Goal: Information Seeking & Learning: Check status

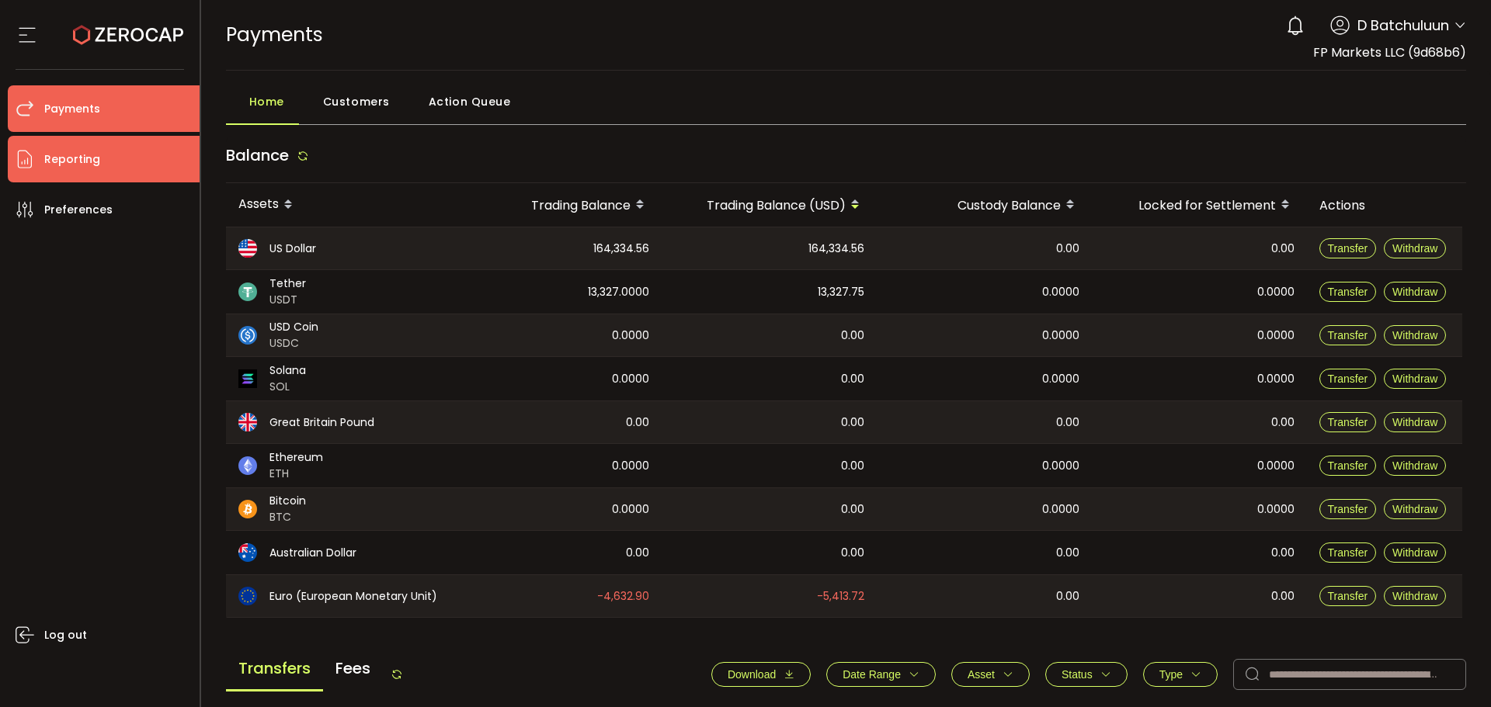
drag, startPoint x: 55, startPoint y: 160, endPoint x: 29, endPoint y: 164, distance: 26.7
click at [55, 160] on span "Reporting" at bounding box center [72, 159] width 56 height 23
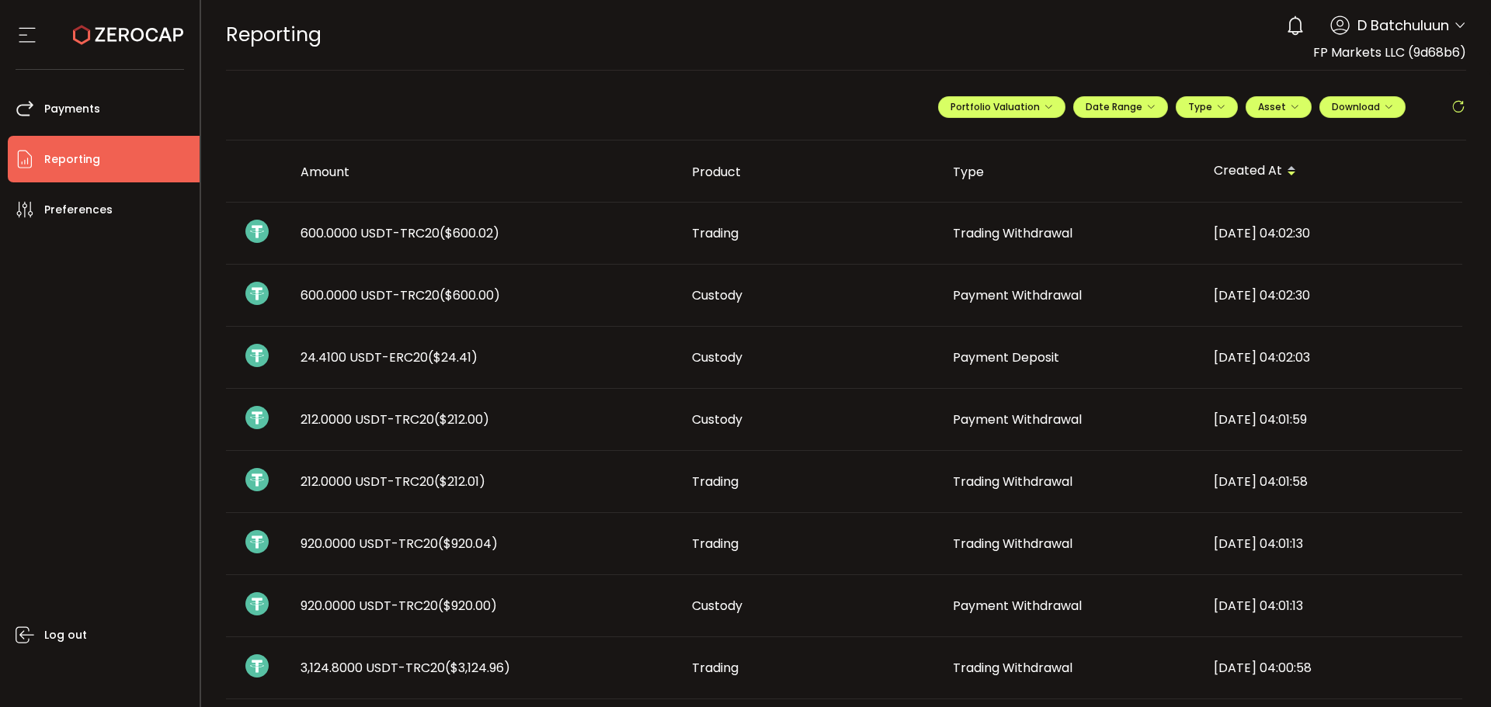
scroll to position [155, 0]
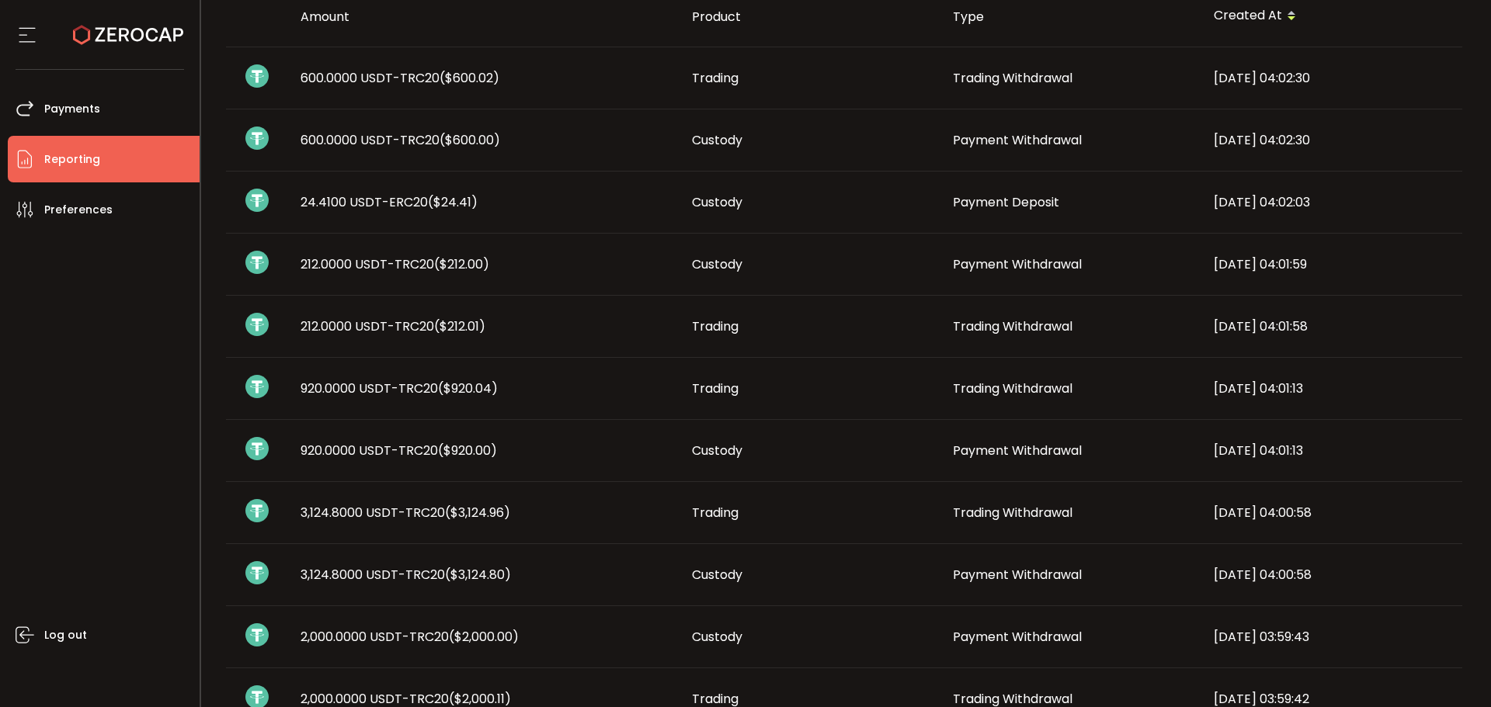
drag, startPoint x: 602, startPoint y: 222, endPoint x: 1106, endPoint y: 199, distance: 505.1
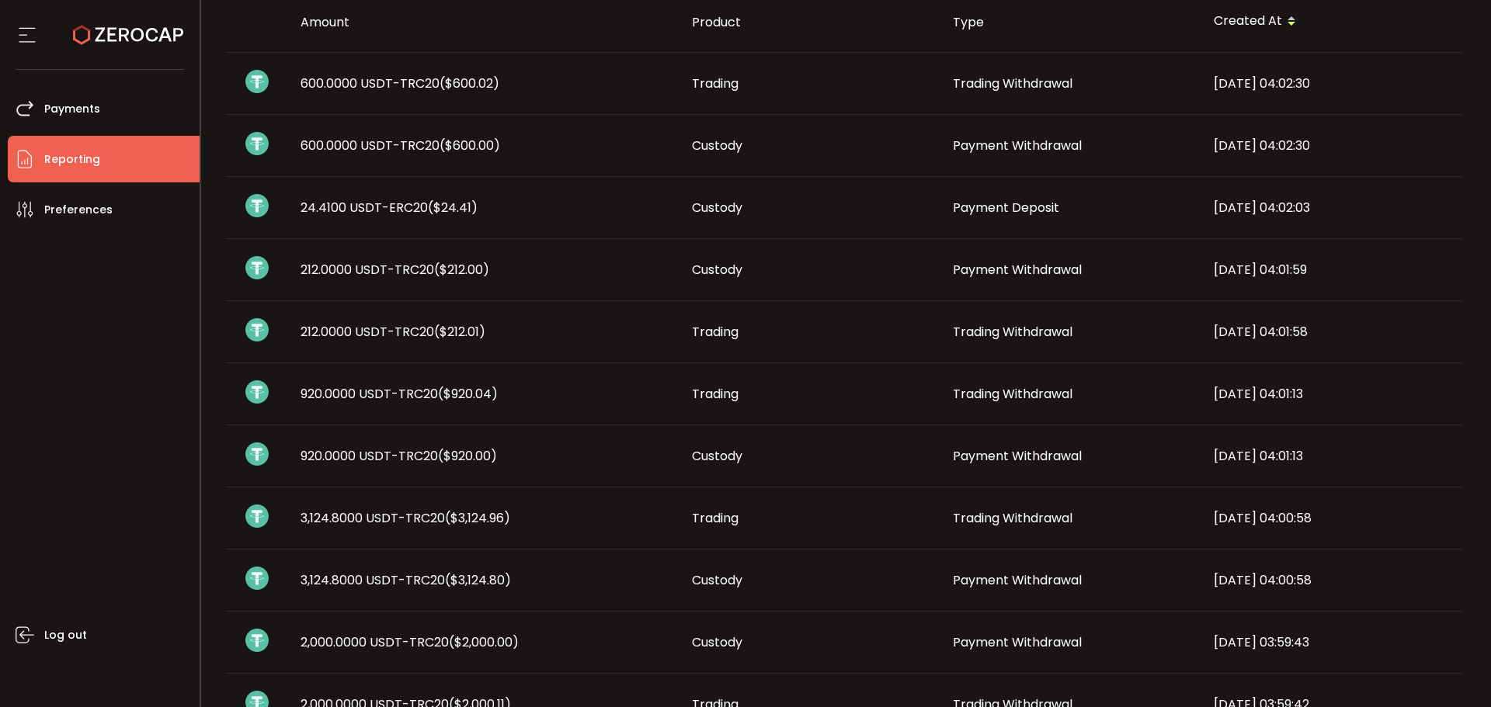
click at [312, 206] on span "24.4100 USDT-ERC20 ($24.41)" at bounding box center [388, 208] width 177 height 18
click at [0, 0] on div at bounding box center [0, 0] width 0 height 0
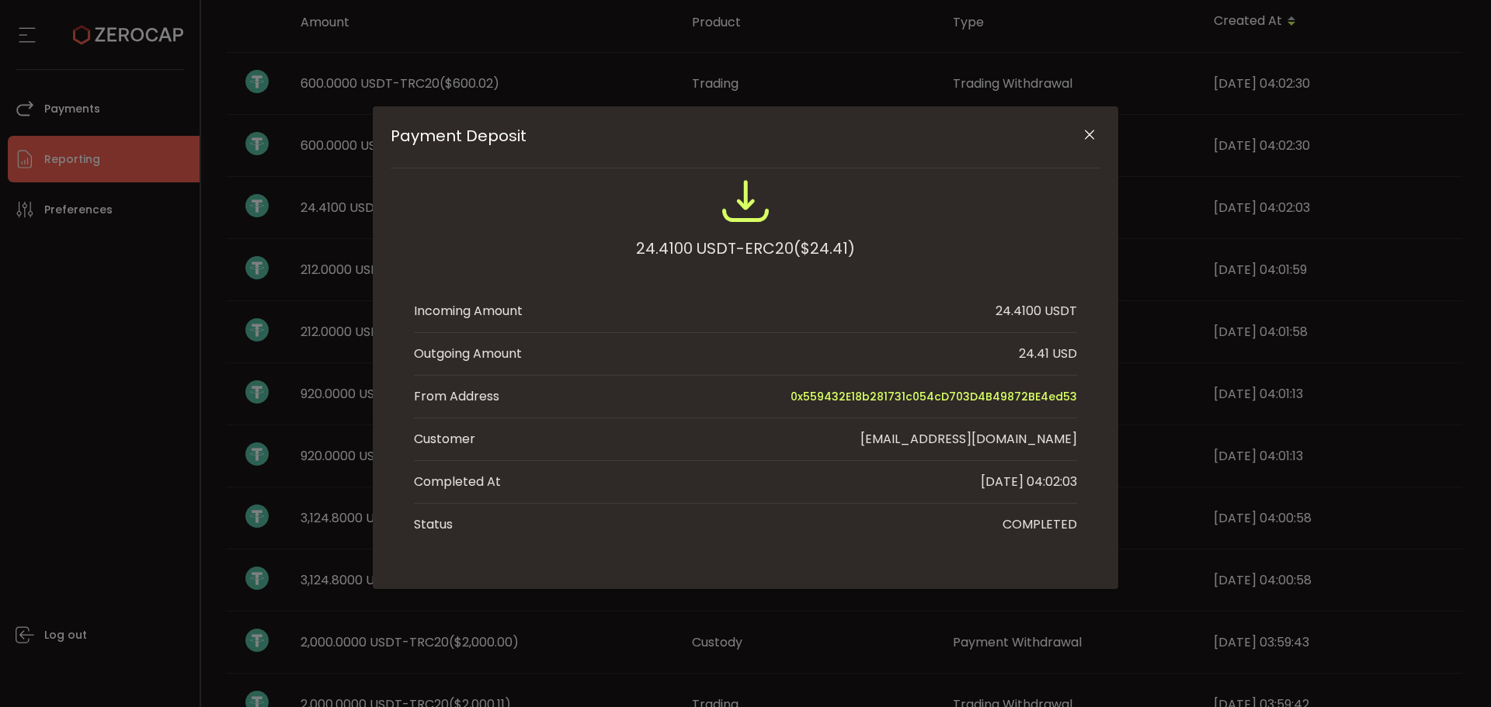
click at [1083, 125] on button "Close" at bounding box center [1088, 135] width 27 height 27
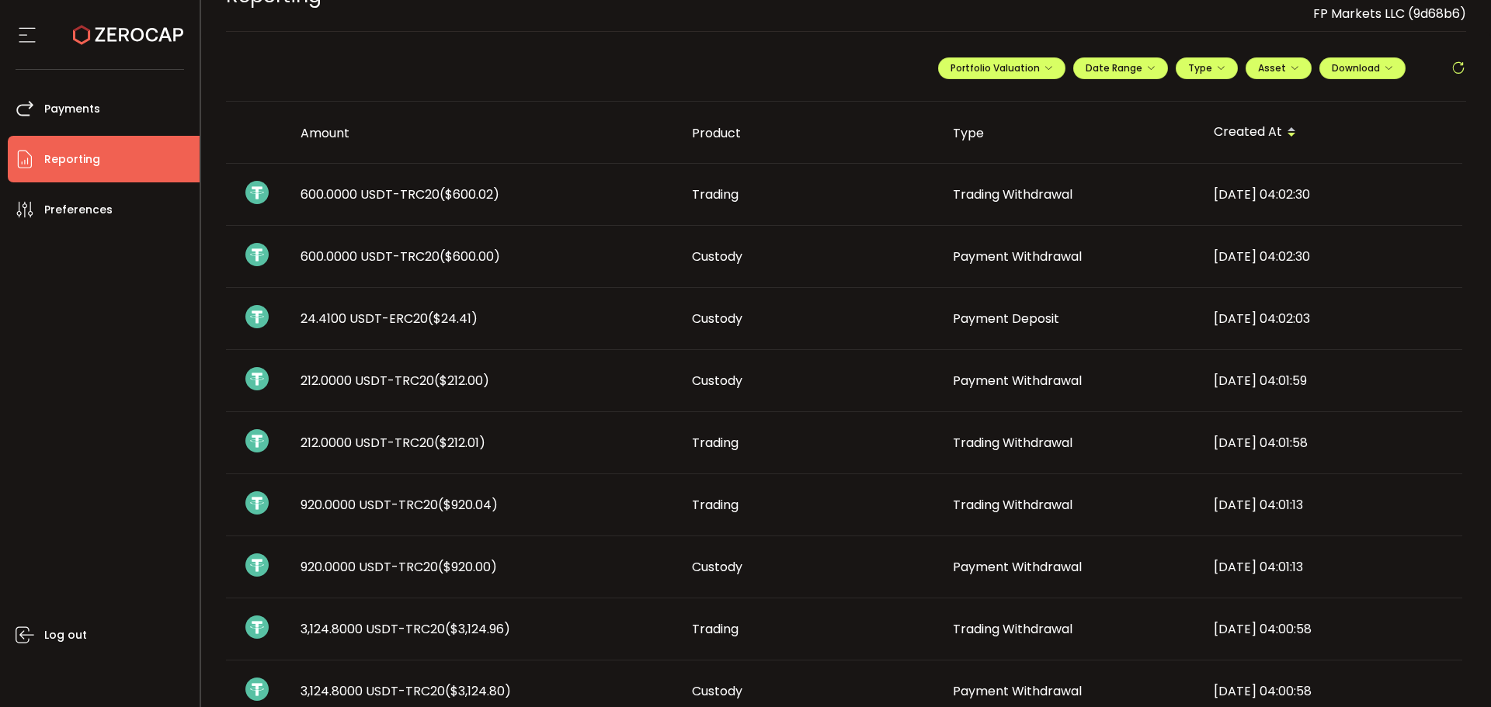
scroll to position [0, 0]
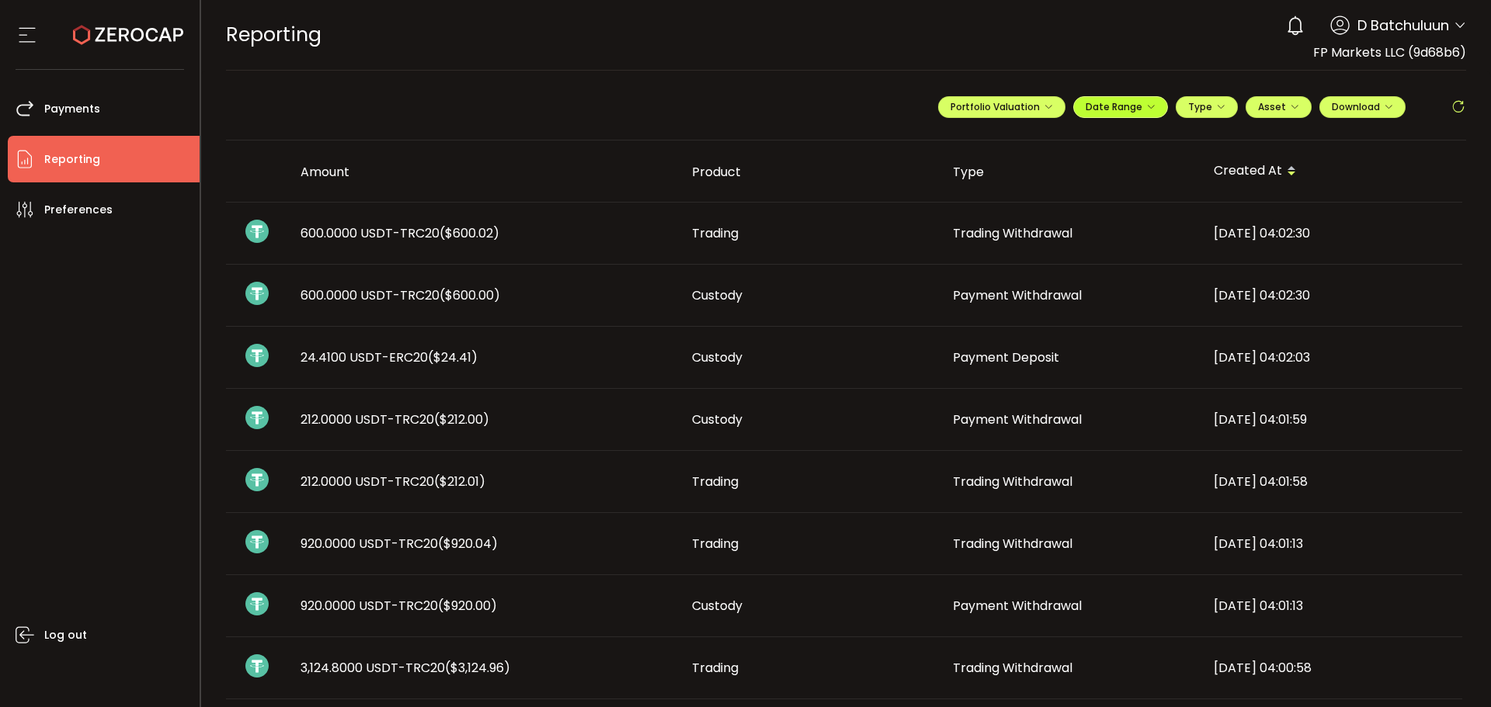
click at [1126, 110] on span "Date Range" at bounding box center [1120, 106] width 70 height 13
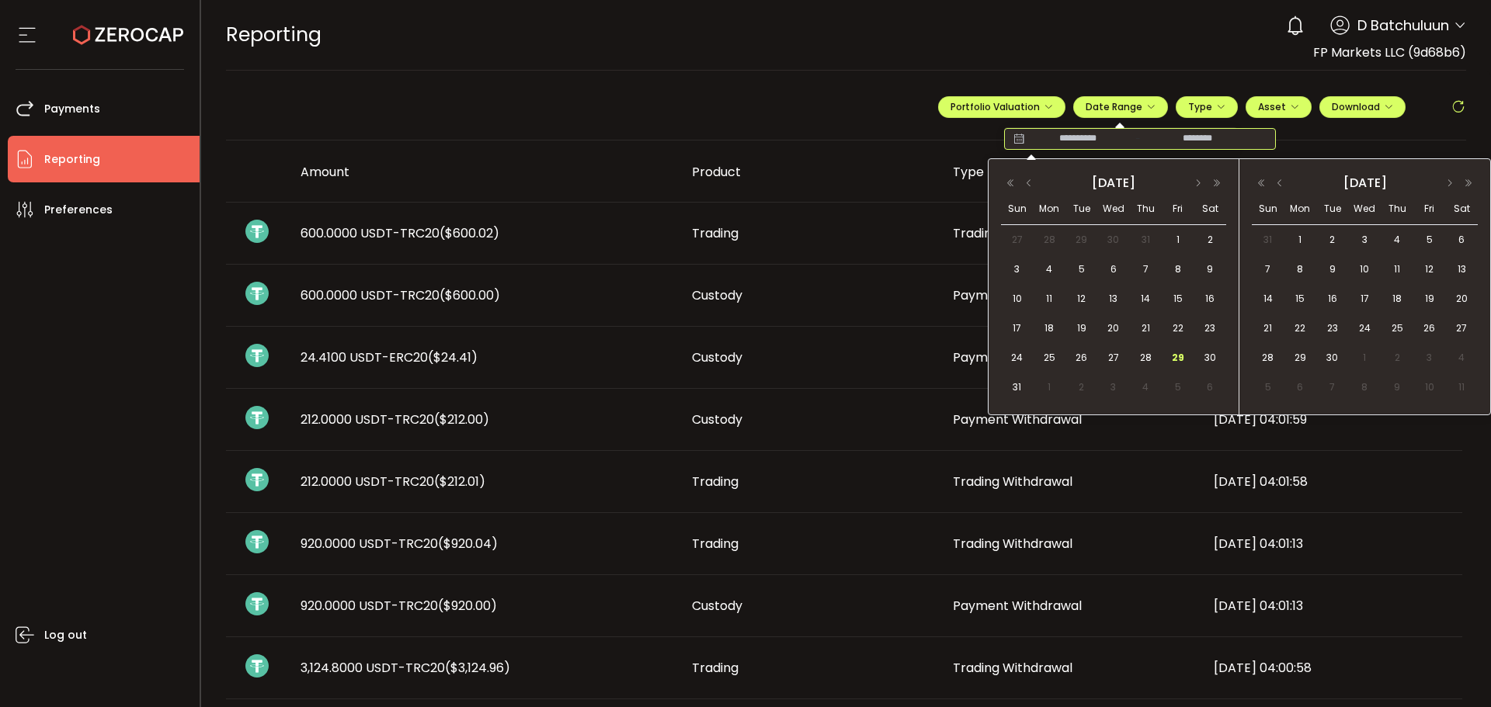
click at [1046, 141] on input at bounding box center [1077, 139] width 99 height 16
click at [1027, 185] on button "button" at bounding box center [1028, 183] width 19 height 11
click at [1033, 179] on button "button" at bounding box center [1028, 183] width 19 height 11
click at [1043, 383] on span "30" at bounding box center [1048, 387] width 19 height 19
click at [1285, 178] on button "button" at bounding box center [1279, 183] width 19 height 11
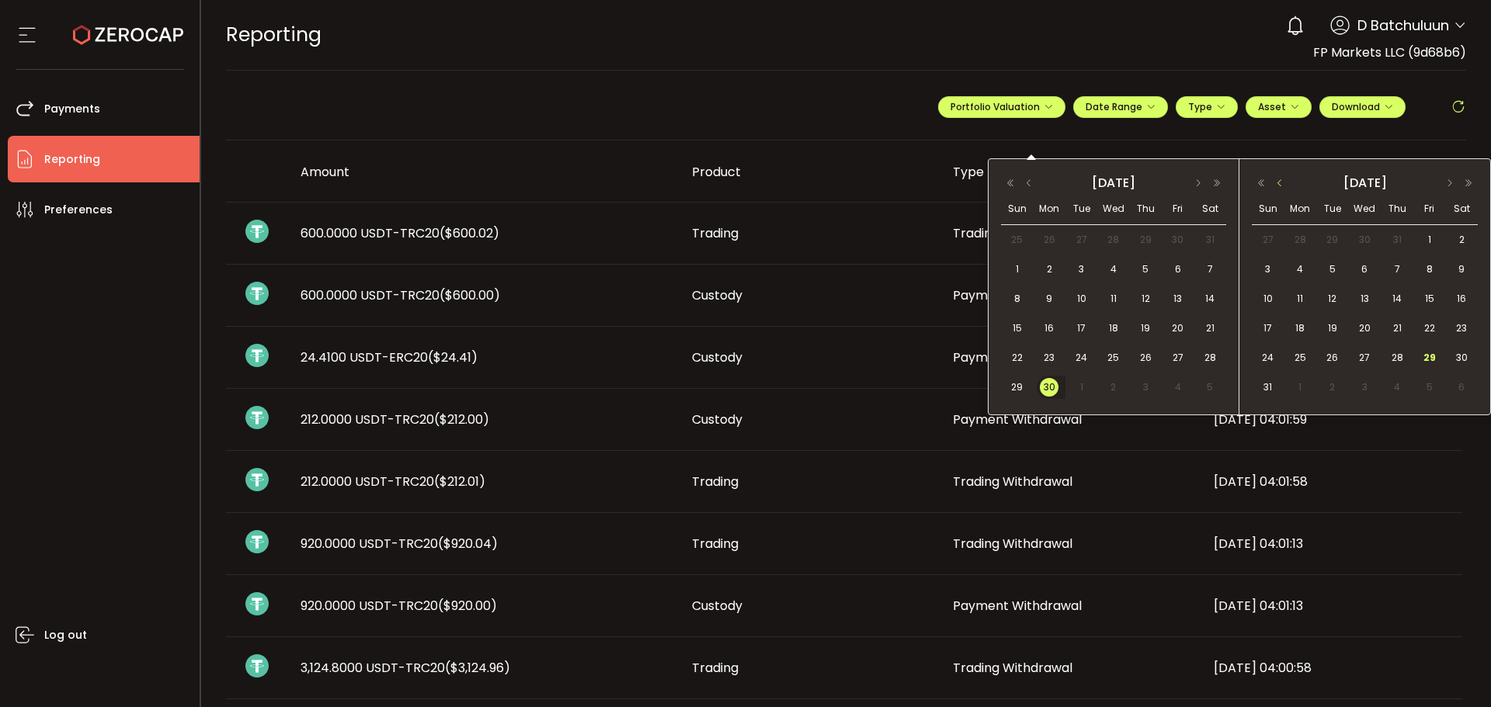
click at [1285, 178] on button "button" at bounding box center [1279, 183] width 19 height 11
click at [1368, 356] on span "30" at bounding box center [1364, 358] width 19 height 19
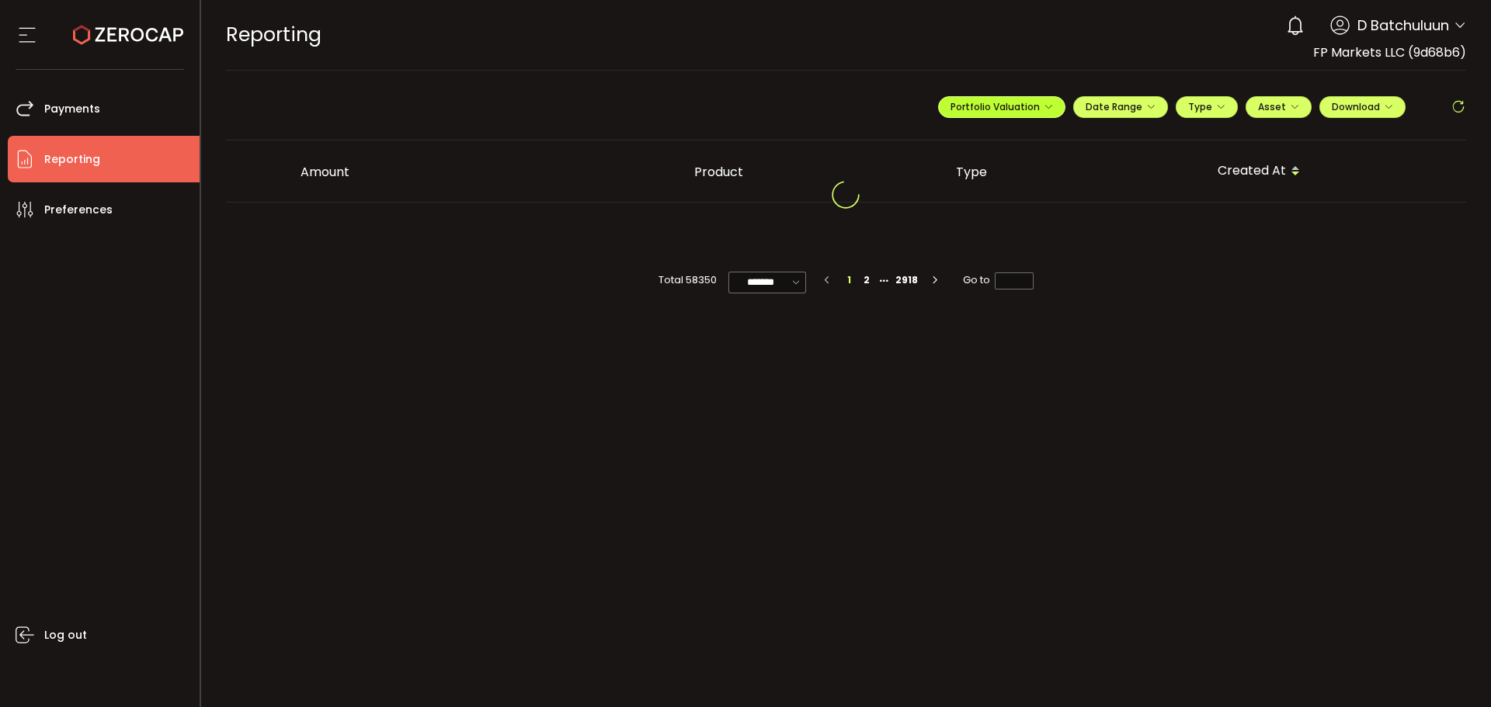
click at [994, 99] on button "Portfolio Valuation" at bounding box center [1001, 107] width 127 height 22
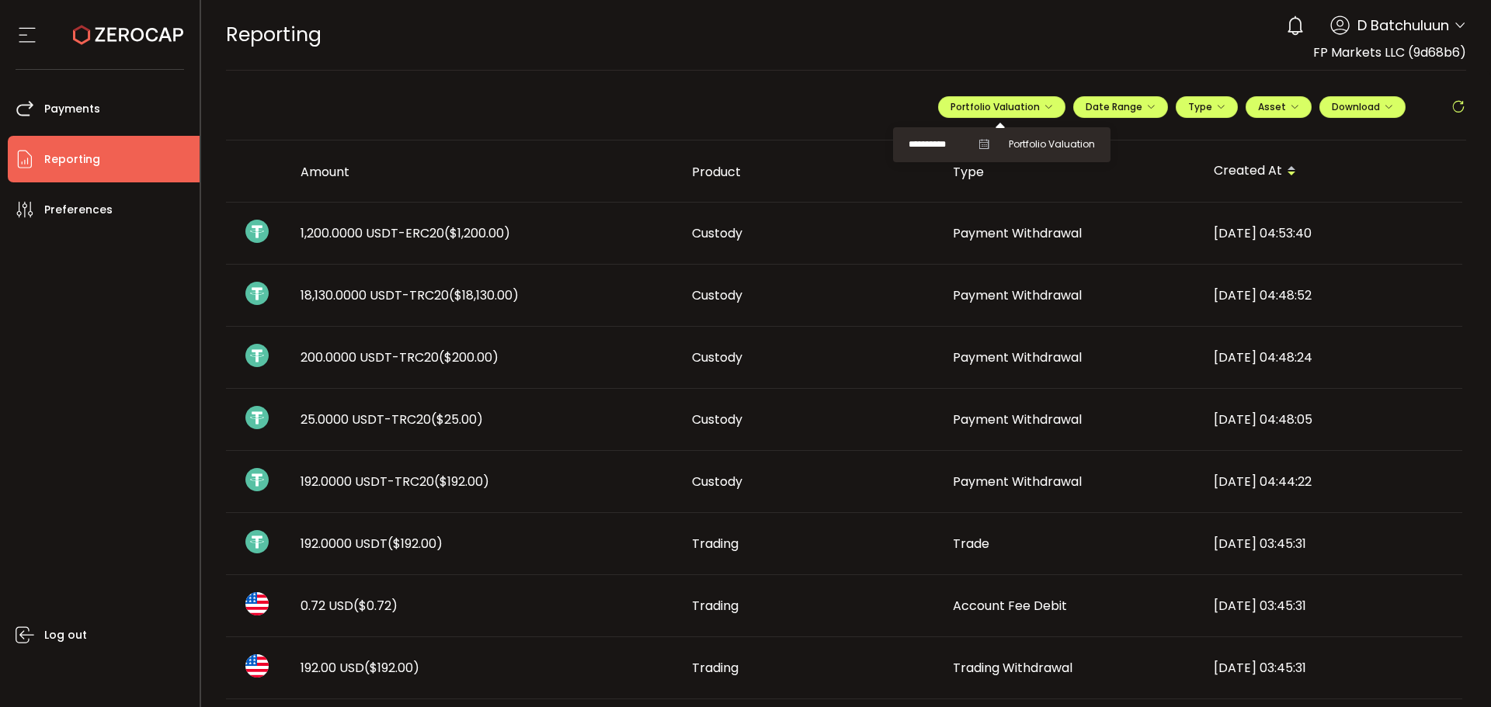
click at [1022, 50] on div "REPORTING Buy Power $0.00 USD Reporting Reporting Verify Your Identity 0 D Batc…" at bounding box center [846, 35] width 1241 height 70
click at [1351, 103] on span "Download" at bounding box center [1361, 106] width 61 height 13
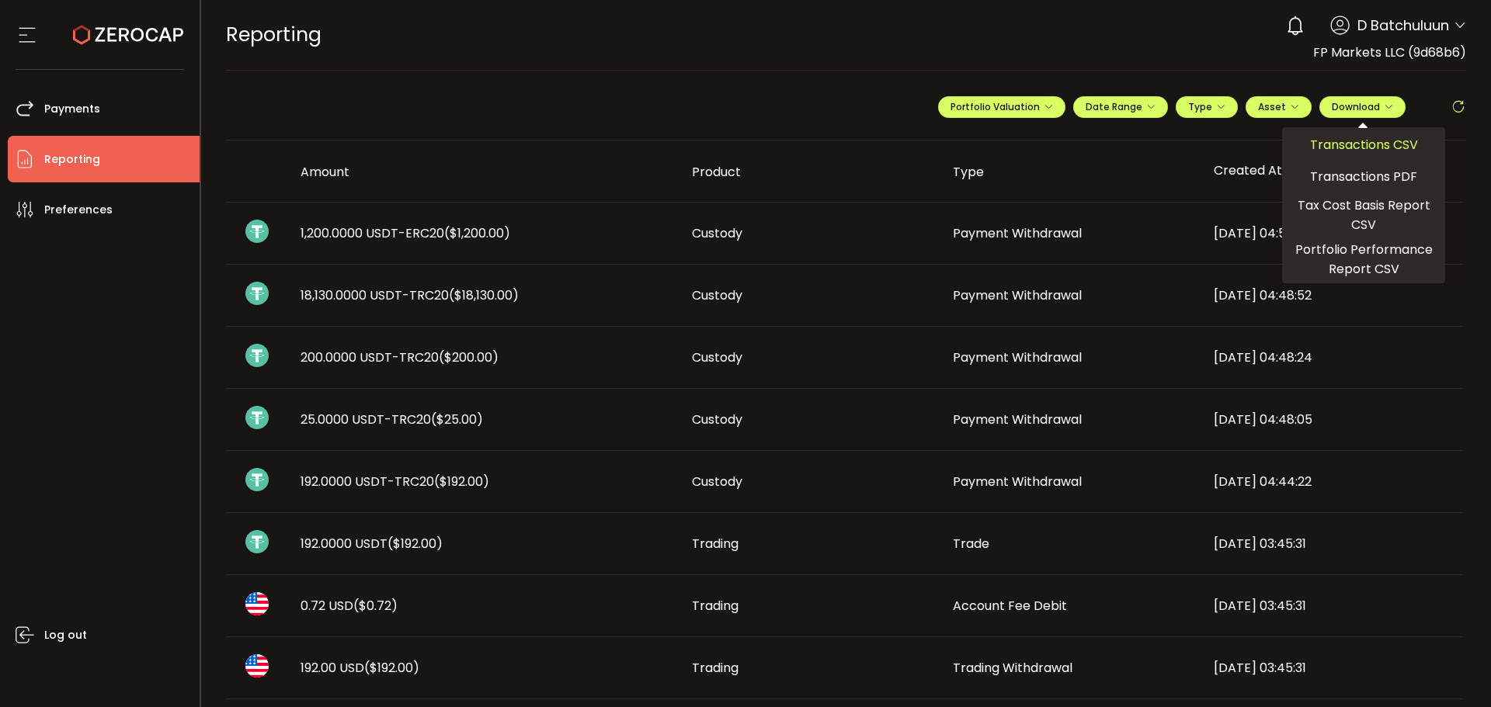
click at [1350, 137] on span "Transactions CSV" at bounding box center [1364, 144] width 108 height 19
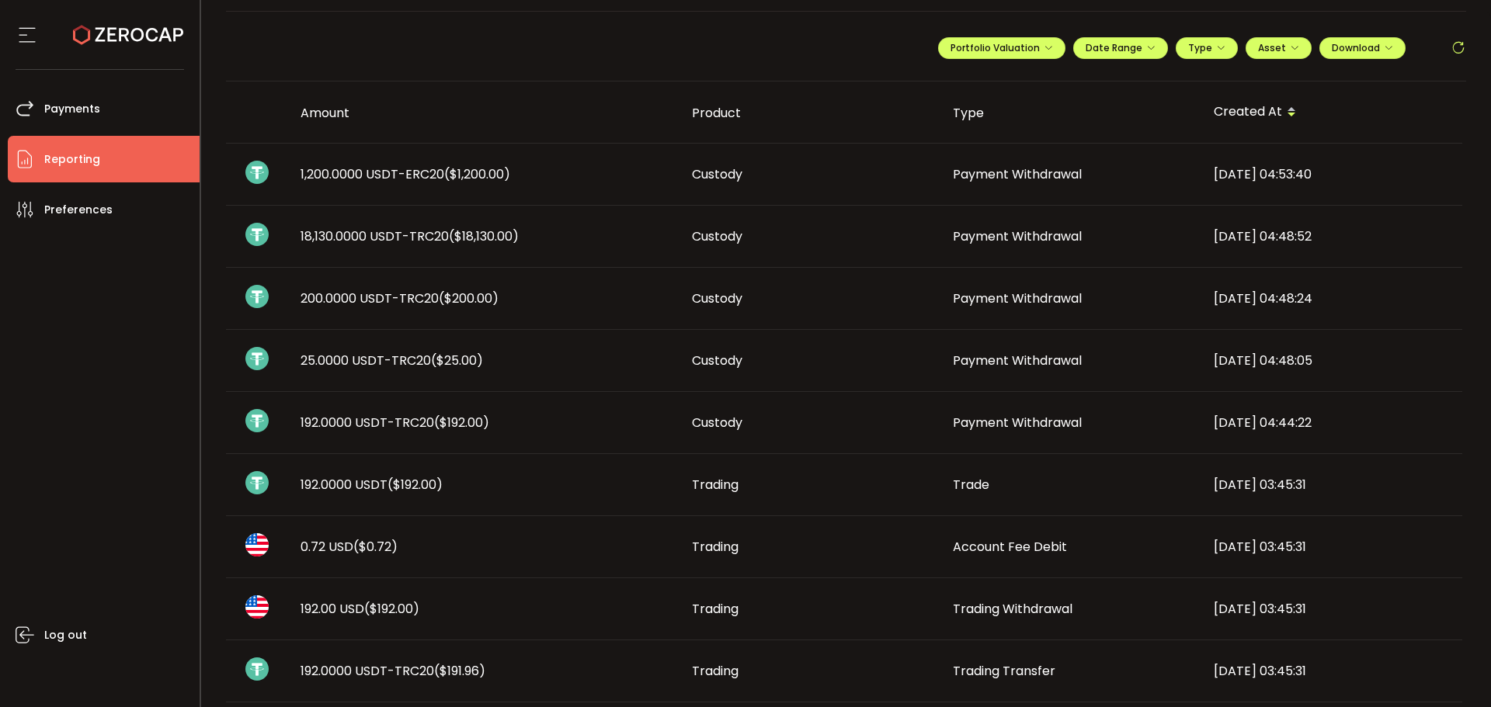
scroll to position [155, 0]
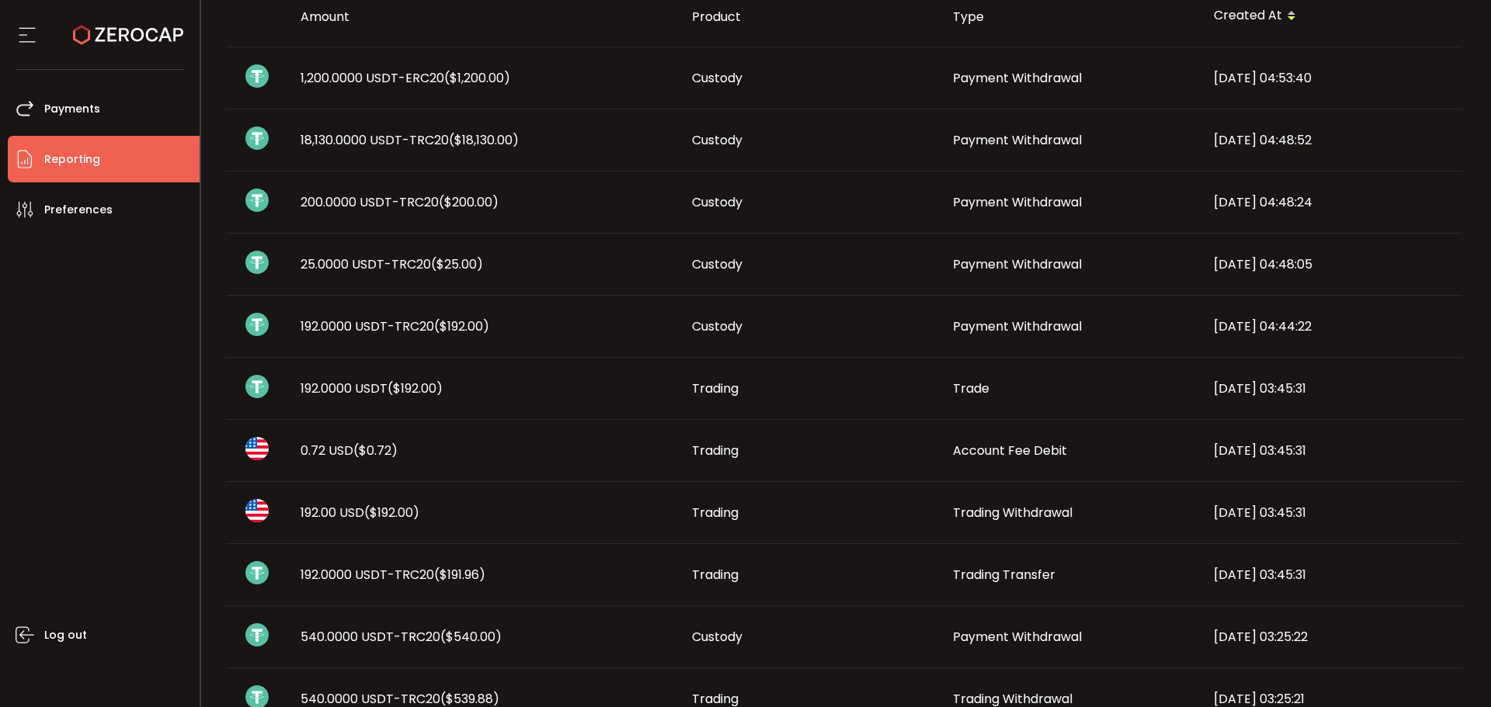
click at [1373, 197] on div "[DATE] 04:48:24" at bounding box center [1331, 202] width 261 height 18
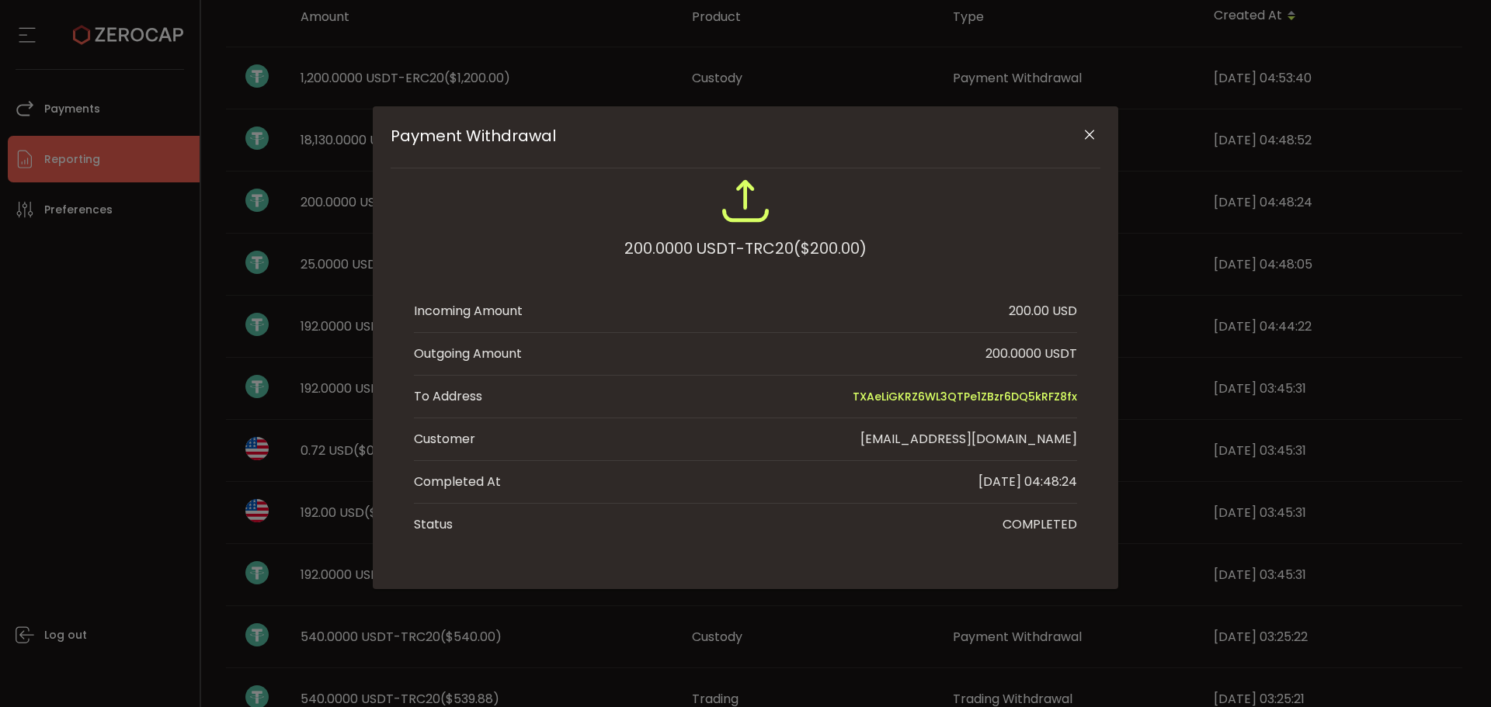
click at [1088, 130] on icon "Close" at bounding box center [1089, 135] width 16 height 16
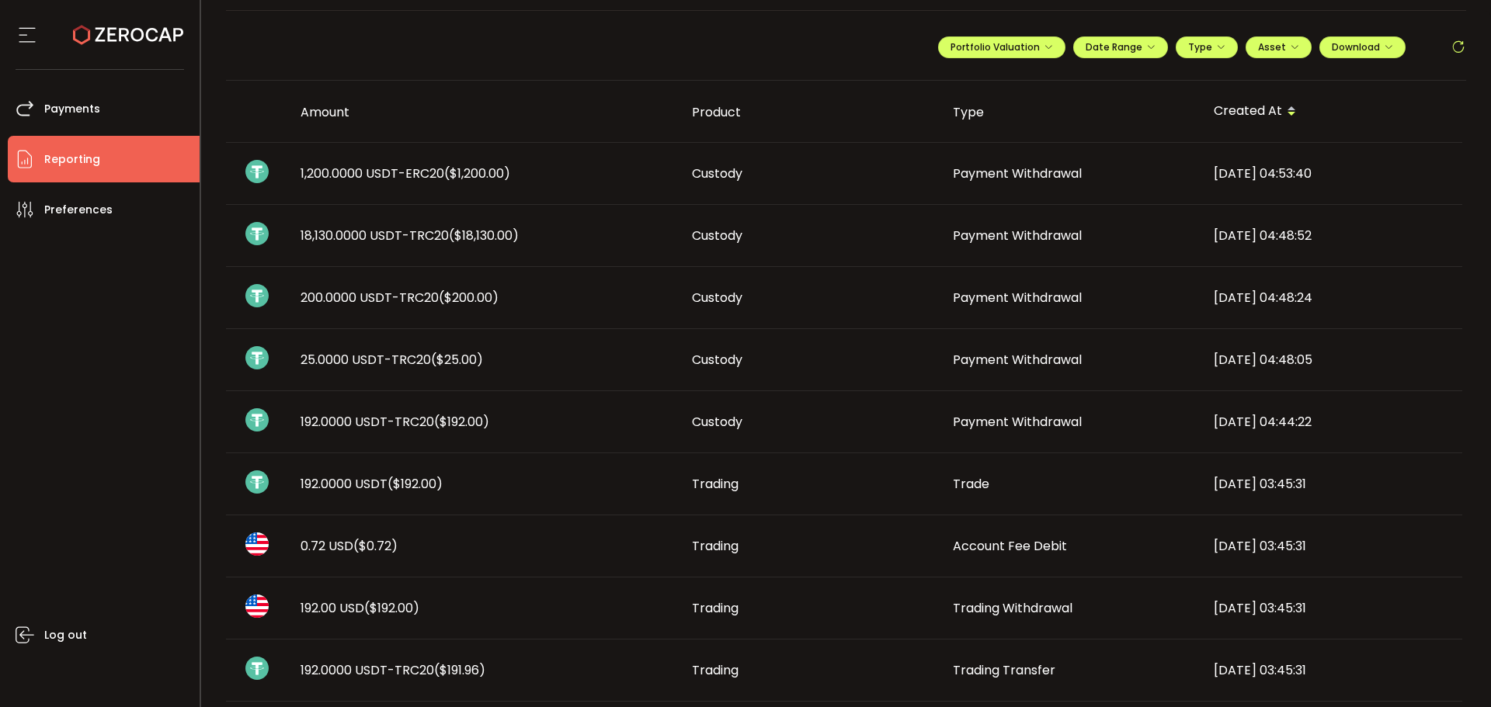
scroll to position [0, 0]
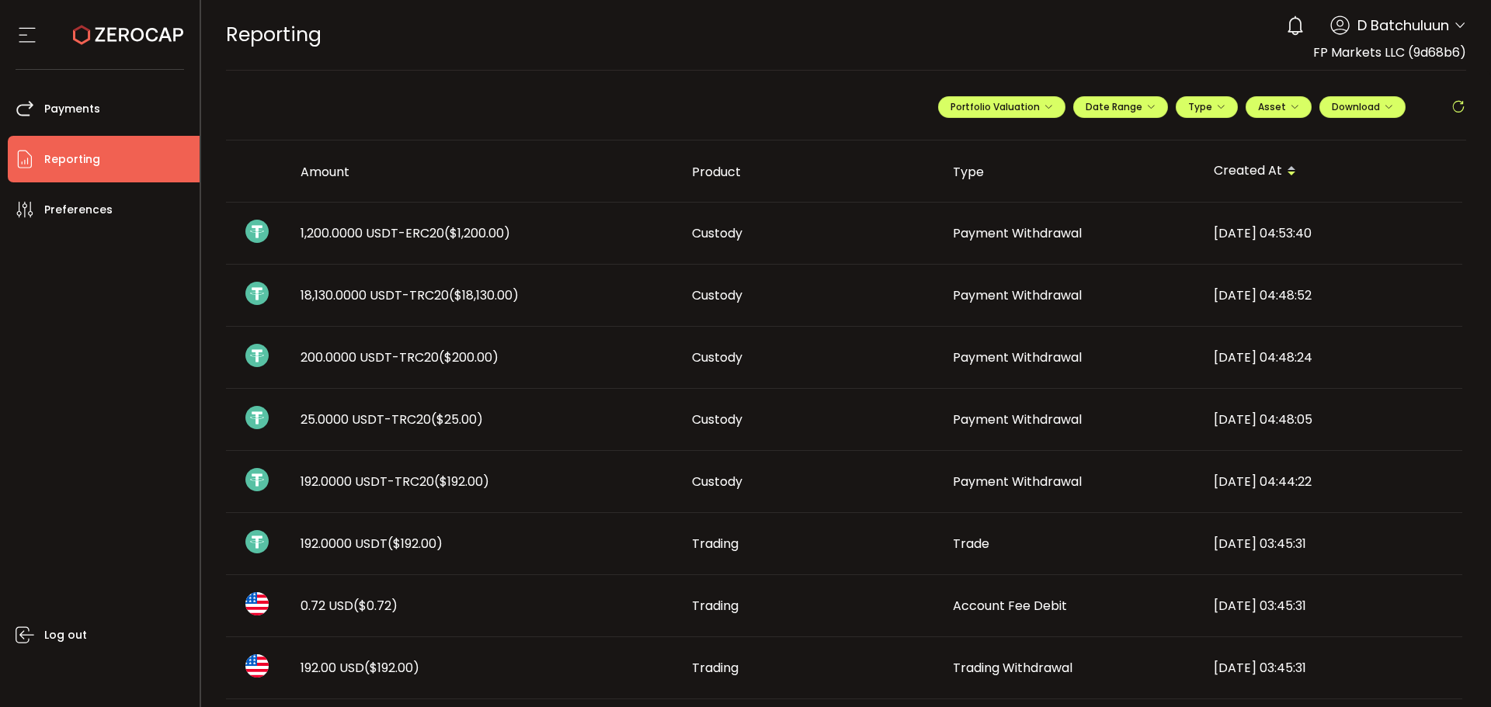
click at [1156, 169] on div "Type" at bounding box center [1070, 172] width 261 height 18
click at [422, 231] on span "1,200.0000 USDT-ERC20 ($1,200.00)" at bounding box center [405, 233] width 210 height 18
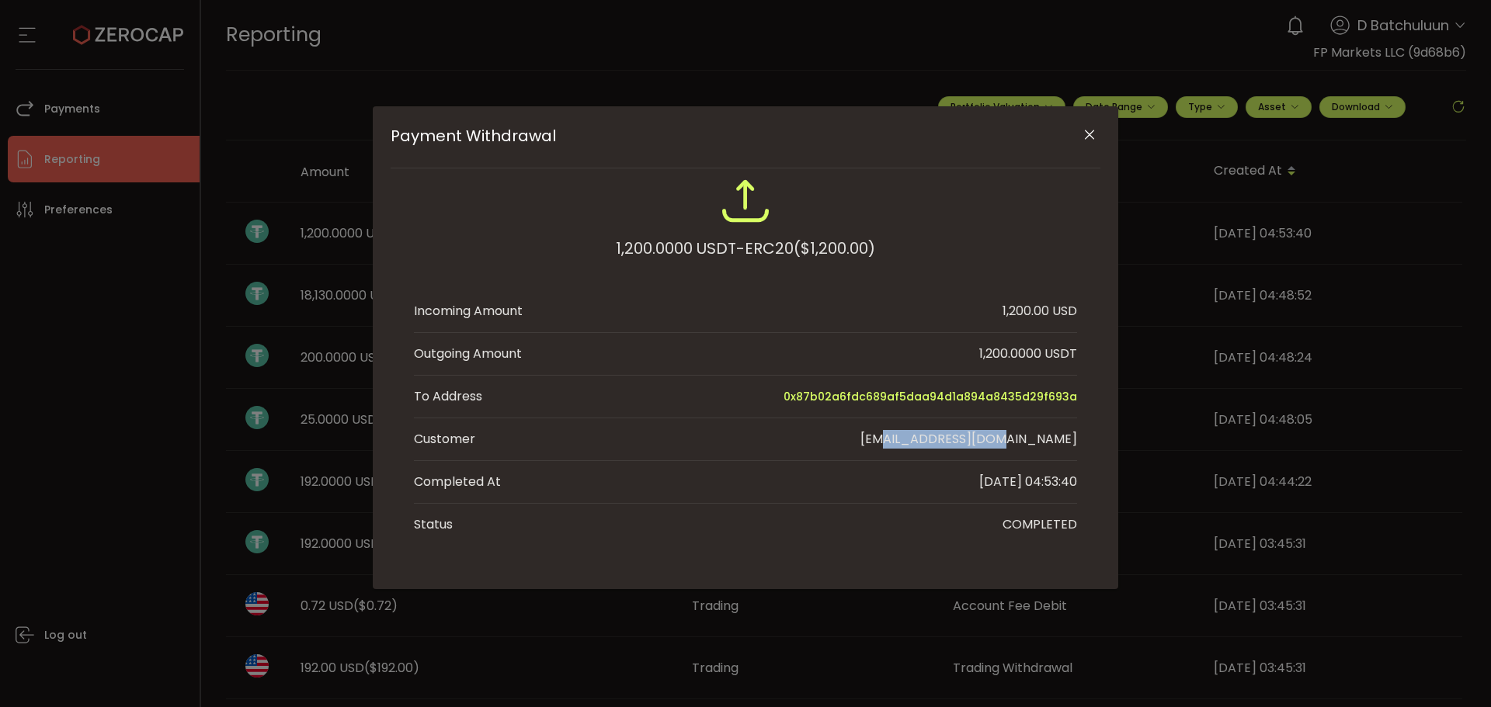
drag, startPoint x: 952, startPoint y: 443, endPoint x: 1074, endPoint y: 436, distance: 122.1
click at [1074, 436] on div "[EMAIL_ADDRESS][DOMAIN_NAME]" at bounding box center [968, 439] width 217 height 19
copy div "[EMAIL_ADDRESS][DOMAIN_NAME]"
click at [777, 490] on li "Completed At [DATE] 04:53:40" at bounding box center [745, 482] width 663 height 43
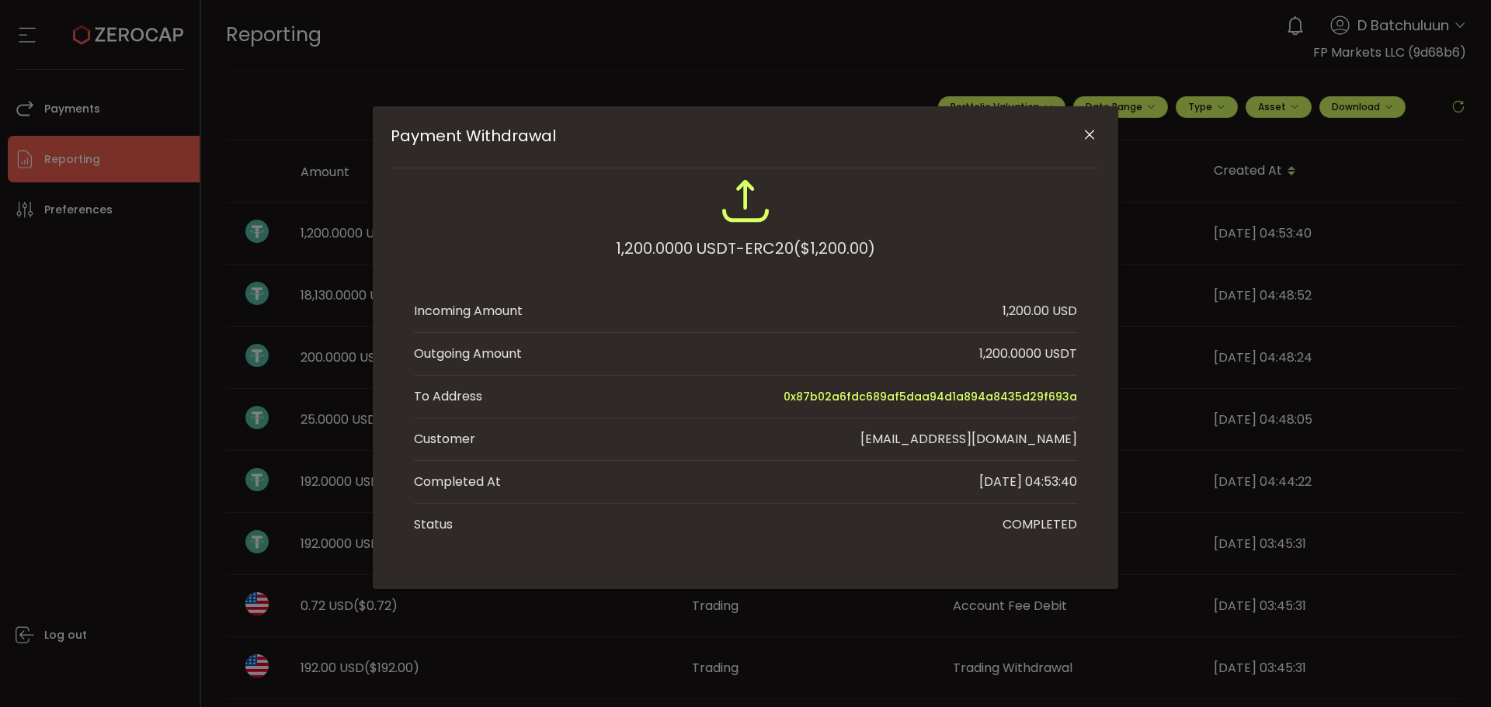
drag, startPoint x: 1092, startPoint y: 137, endPoint x: 1085, endPoint y: 142, distance: 9.5
click at [1092, 137] on icon "Close" at bounding box center [1089, 135] width 16 height 16
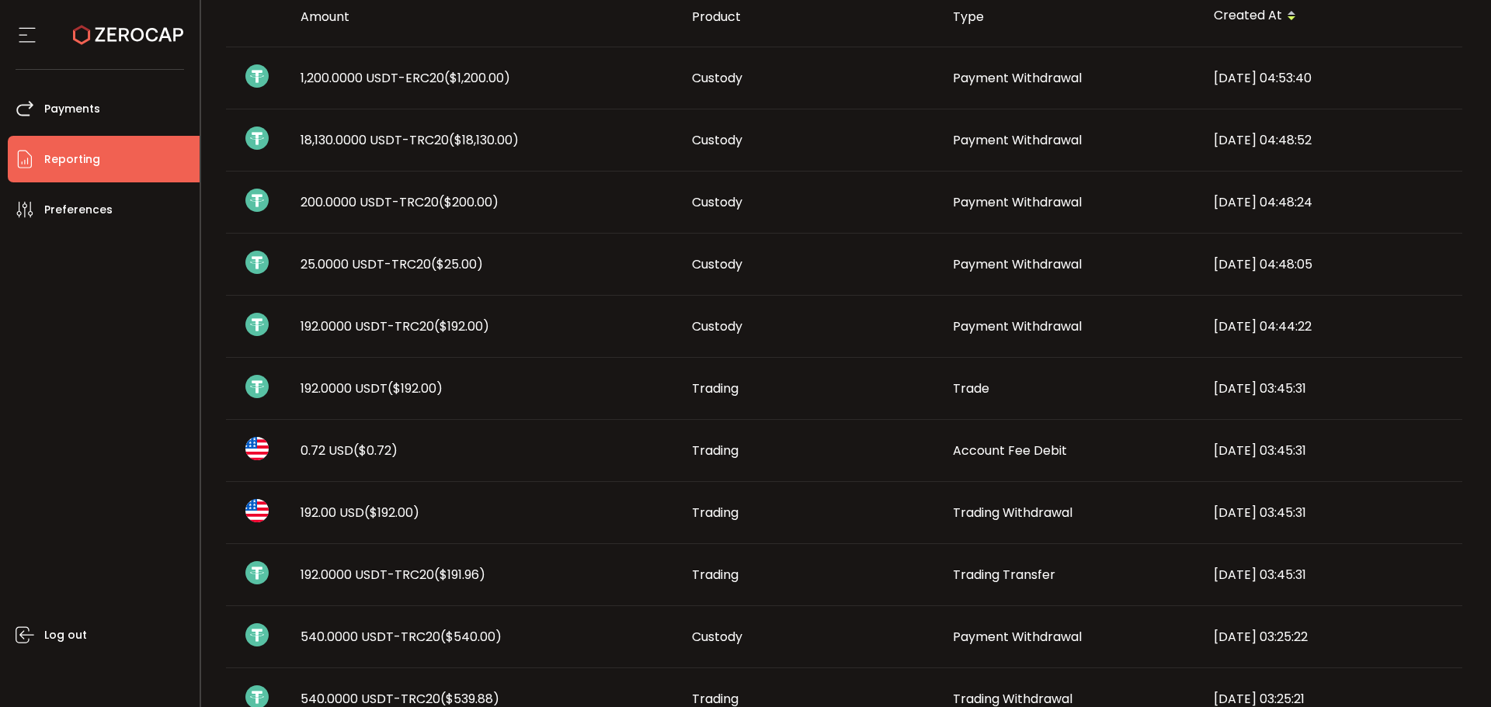
scroll to position [78, 0]
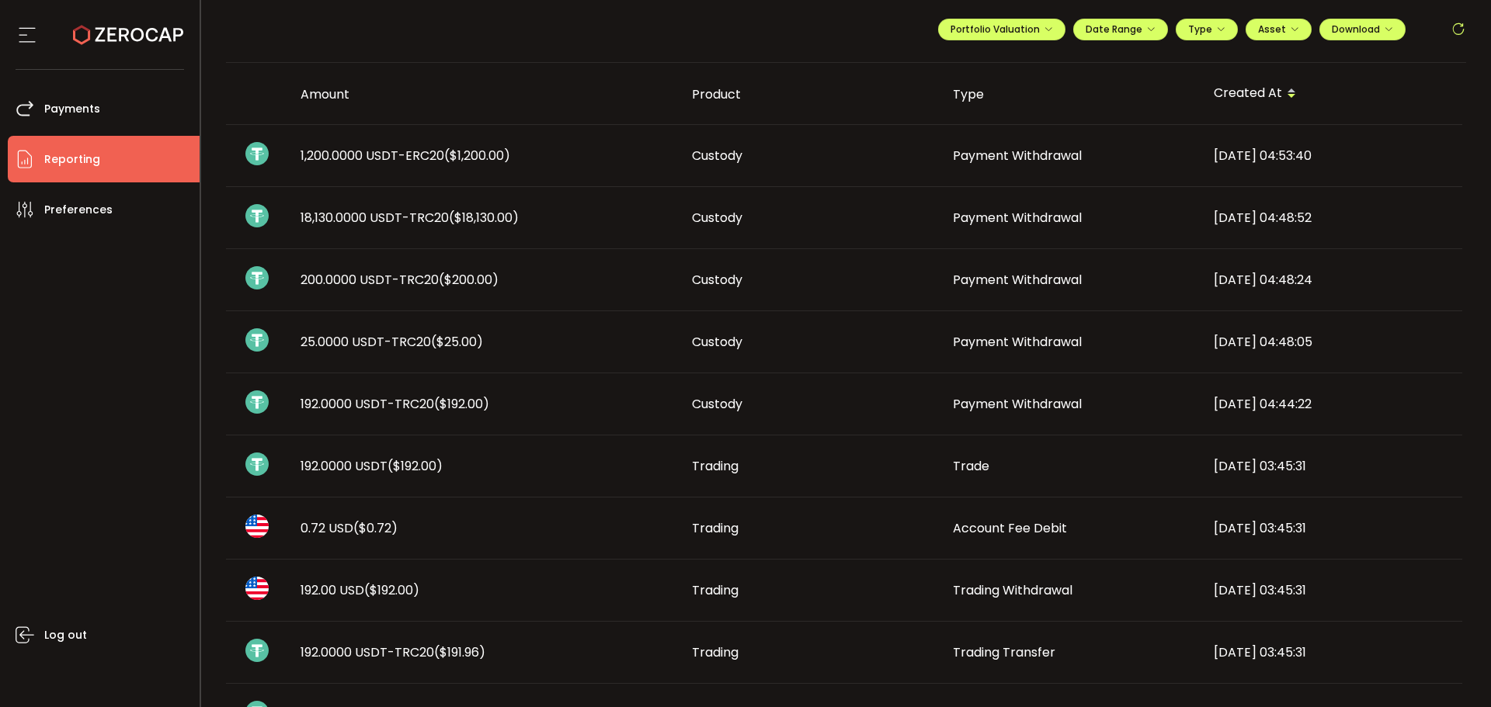
drag, startPoint x: 651, startPoint y: 290, endPoint x: 1286, endPoint y: 289, distance: 634.3
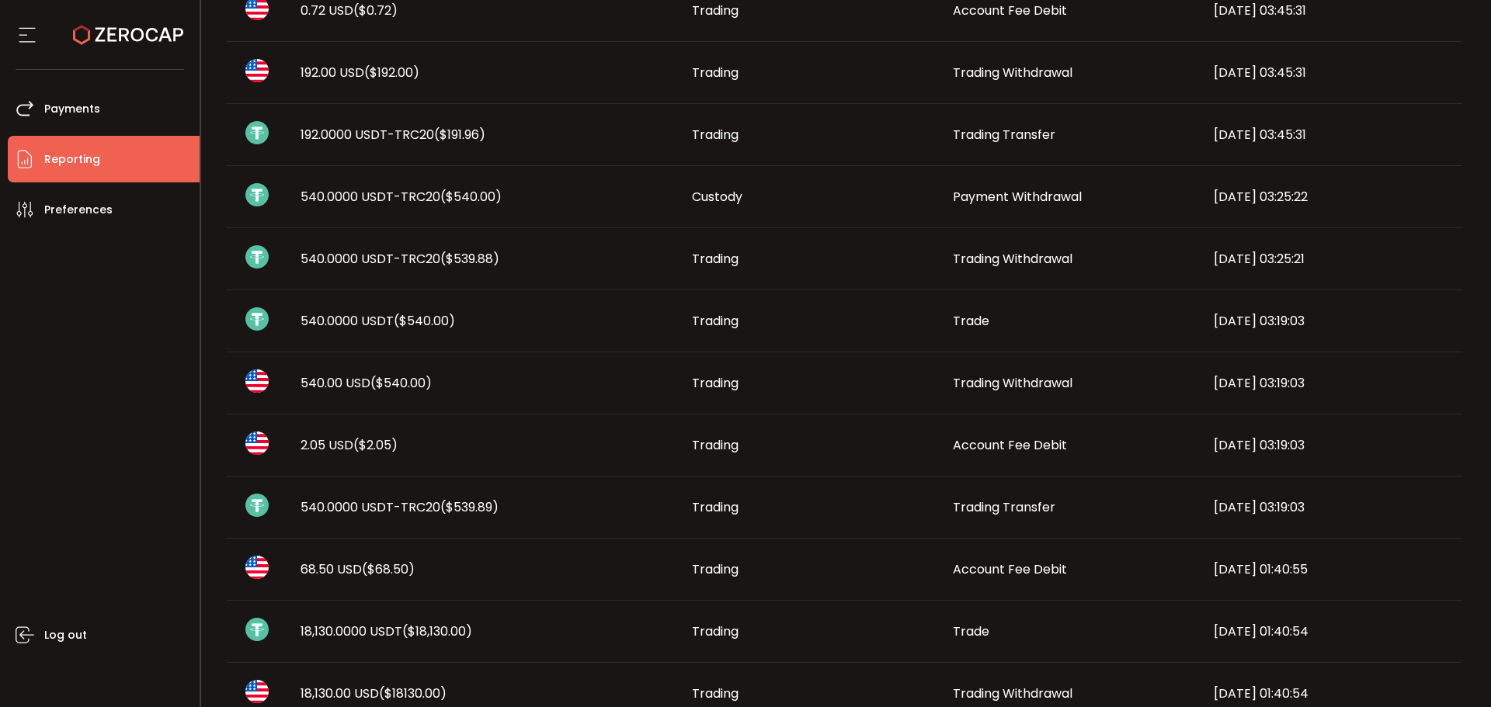
scroll to position [621, 0]
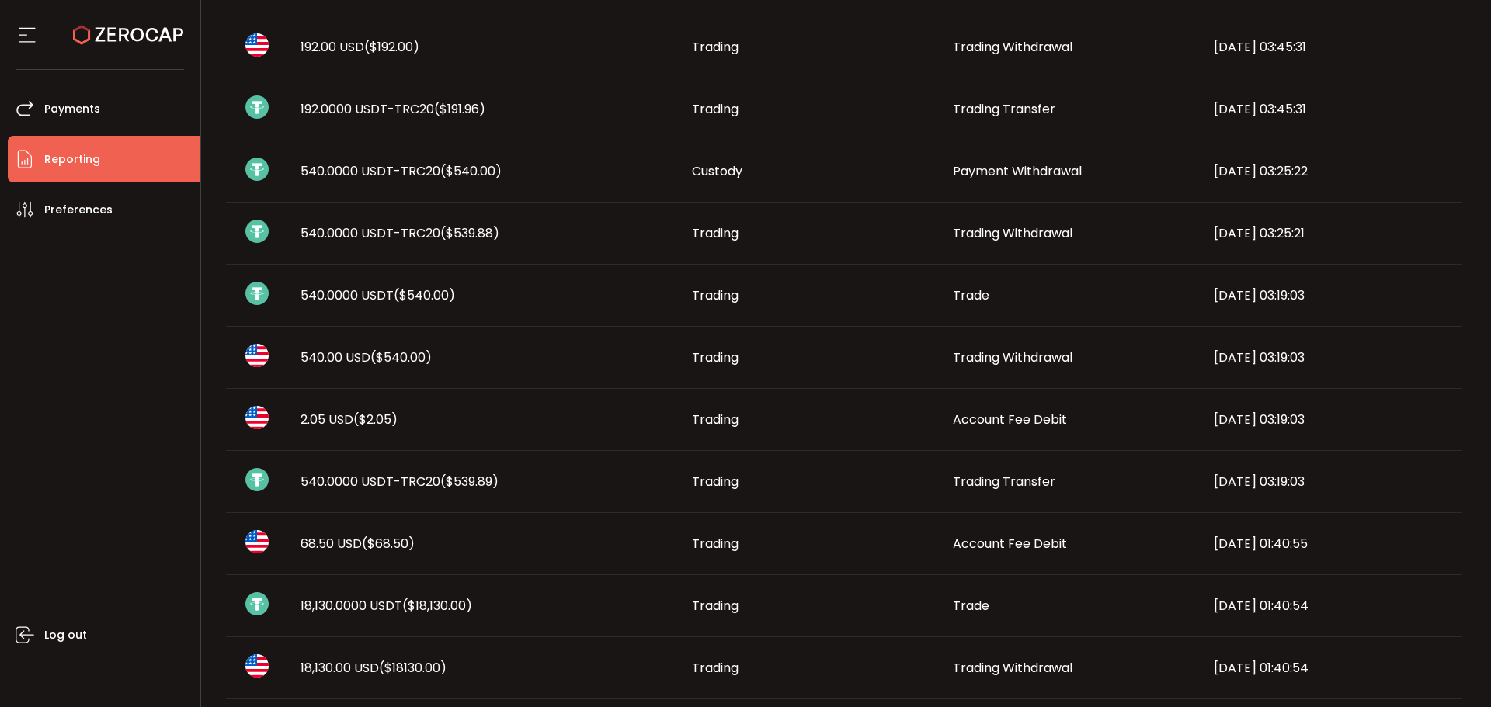
click at [208, 368] on main "**********" at bounding box center [846, 176] width 1290 height 1452
click at [59, 404] on div "Log out" at bounding box center [104, 464] width 192 height 463
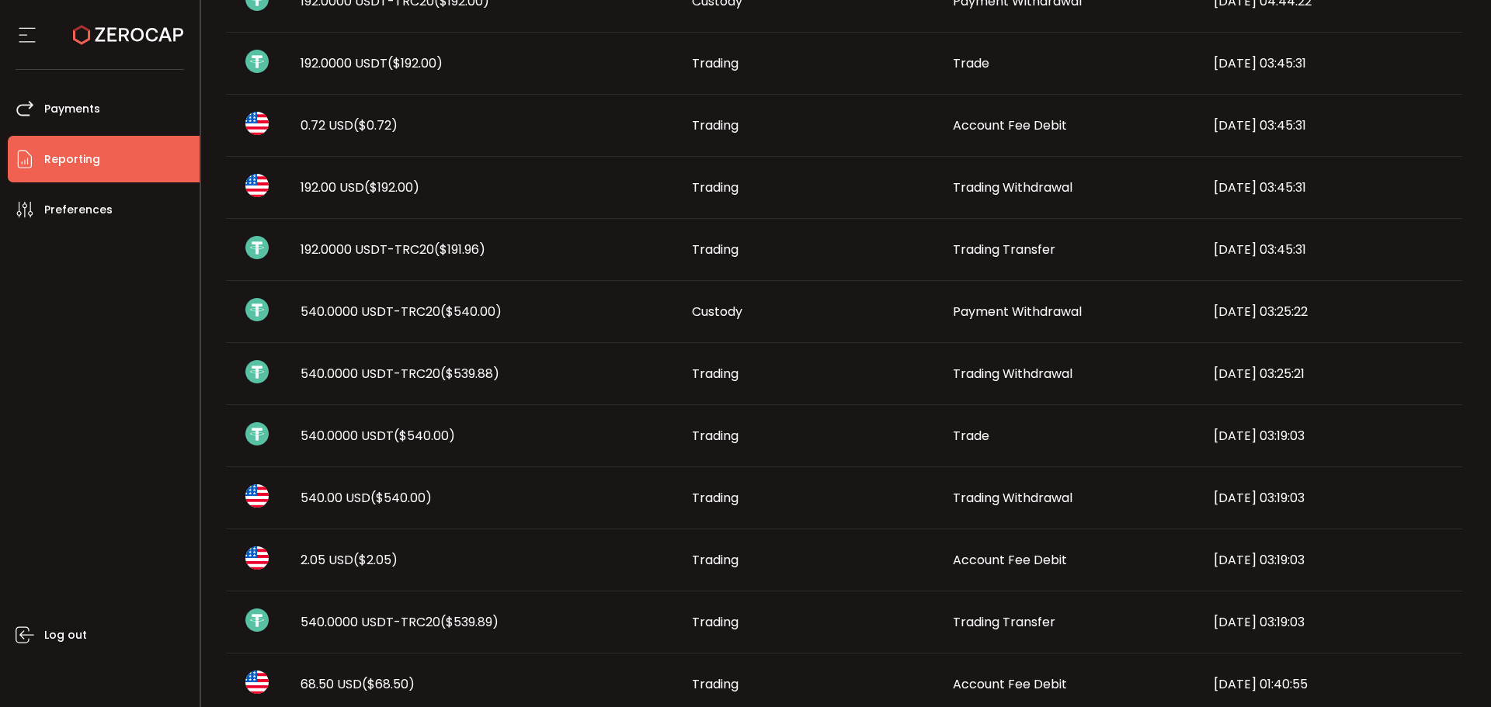
scroll to position [815, 0]
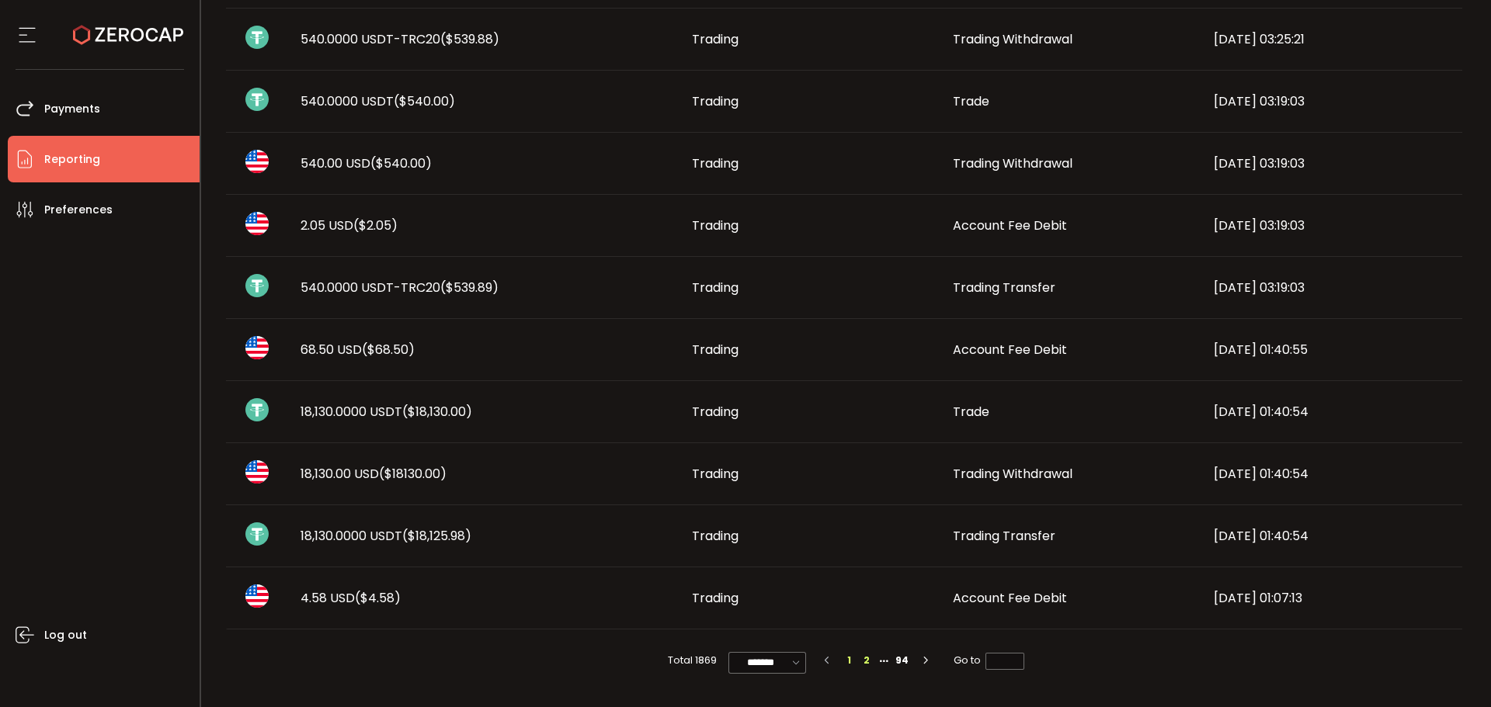
click at [870, 660] on li "2" at bounding box center [866, 660] width 17 height 17
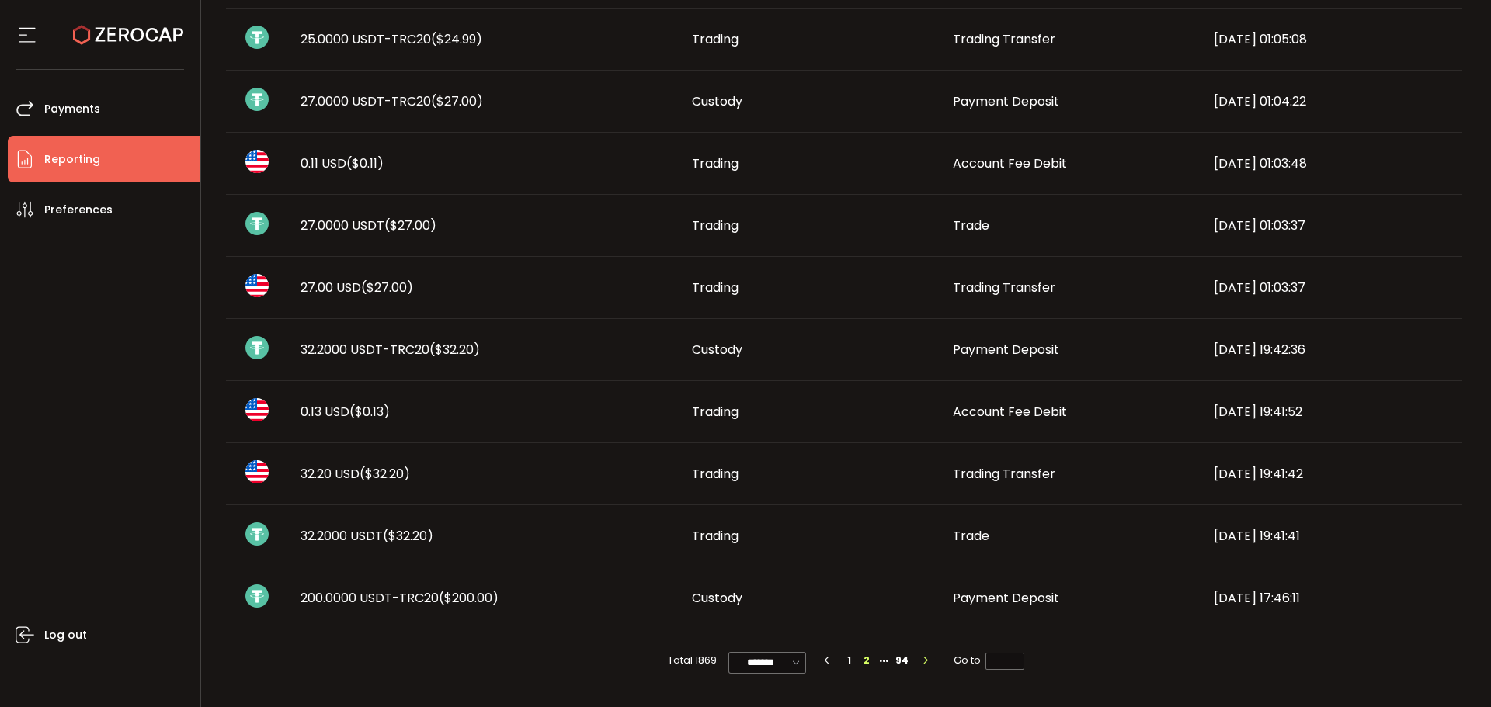
click at [927, 661] on icon "button" at bounding box center [925, 660] width 9 height 9
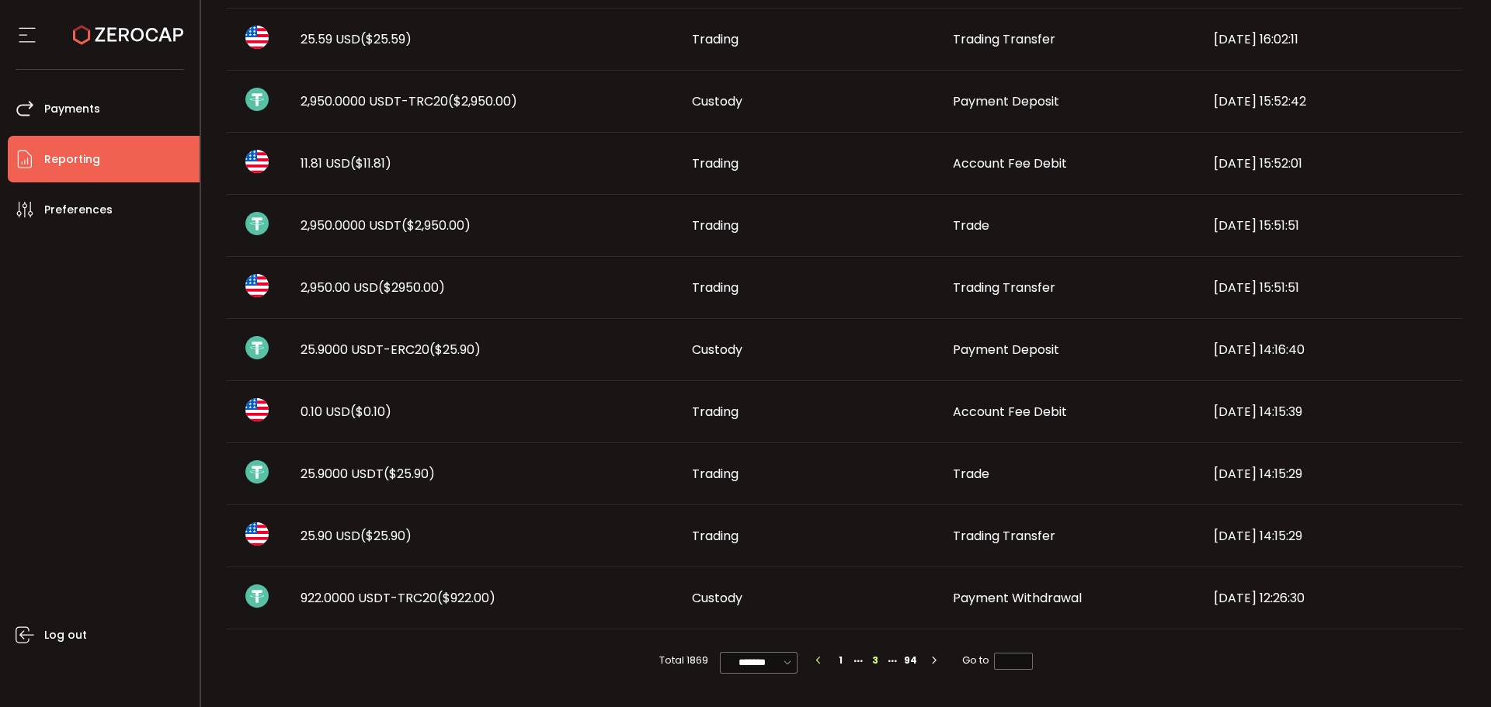
click at [814, 662] on icon "button" at bounding box center [818, 660] width 9 height 9
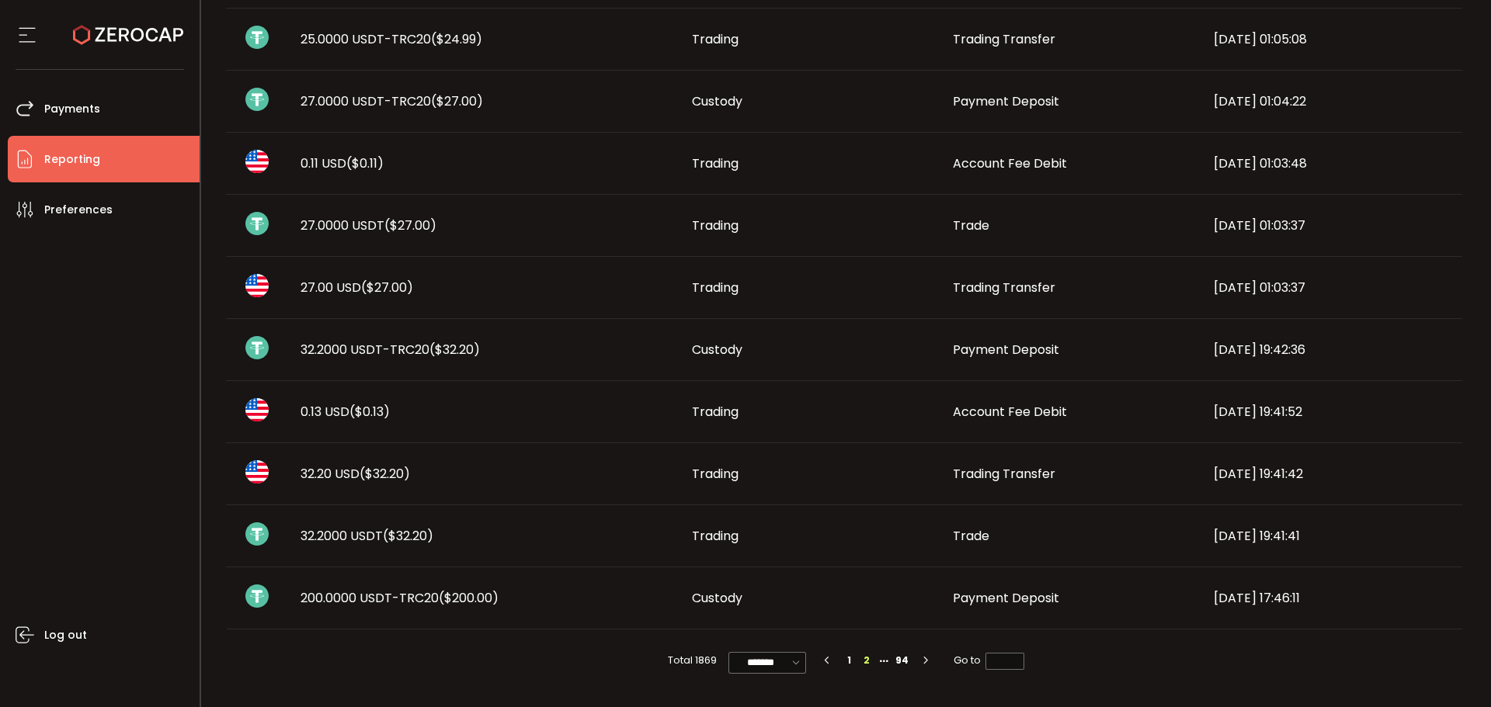
click at [623, 599] on div "200.0000 USDT-TRC20 ($200.00)" at bounding box center [483, 598] width 391 height 18
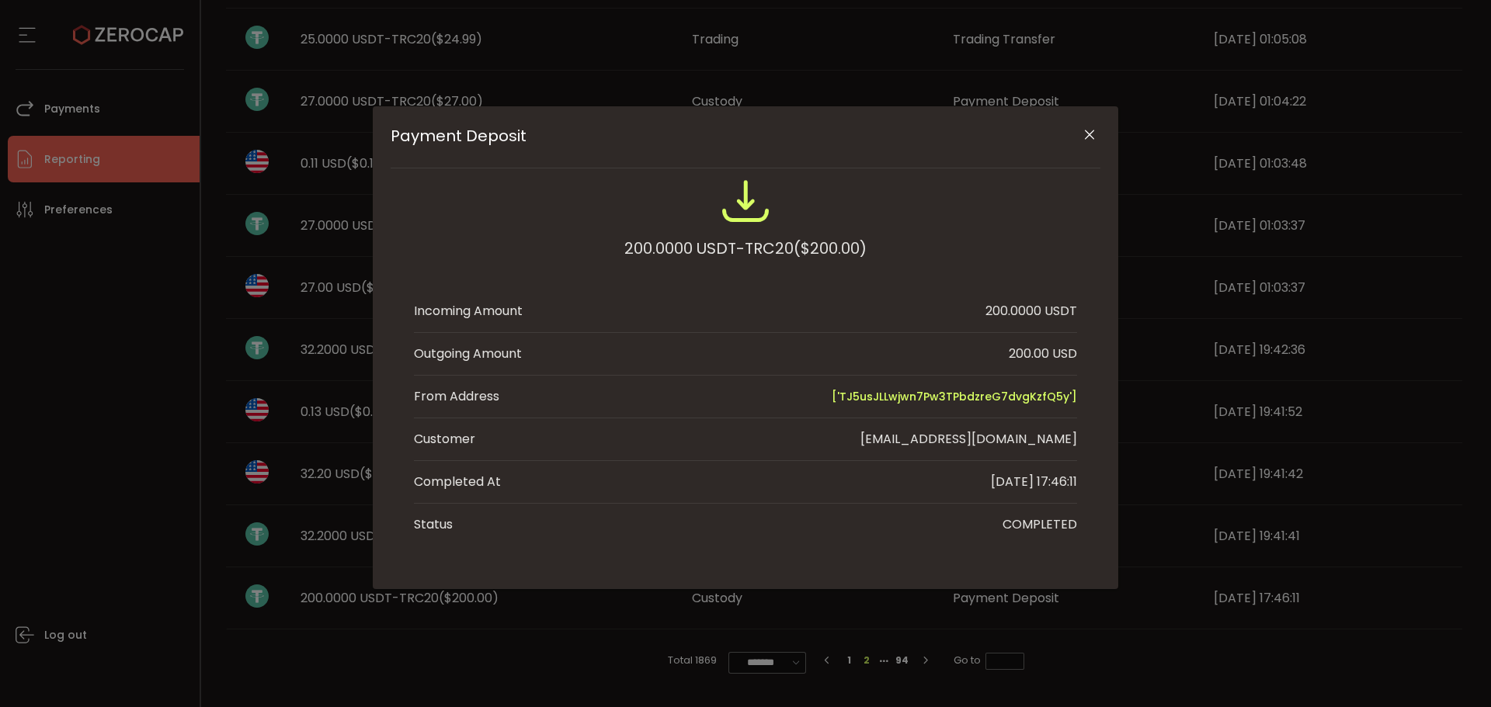
click at [625, 599] on div "Payment Deposit 200.0000 USDT-TRC20 ($200.00) Incoming Amount 200.0000 USDT Out…" at bounding box center [745, 353] width 1491 height 707
drag, startPoint x: 949, startPoint y: 433, endPoint x: 1084, endPoint y: 439, distance: 134.4
click at [1084, 439] on div "200.0000 USDT-TRC20 ($200.00) Incoming Amount 200.0000 USDT Outgoing Amount 200…" at bounding box center [745, 361] width 710 height 370
copy div "[EMAIL_ADDRESS][DOMAIN_NAME]"
click at [458, 661] on div "Payment Deposit 200.0000 USDT-TRC20 ($200.00) Incoming Amount 200.0000 USDT Out…" at bounding box center [745, 353] width 1491 height 707
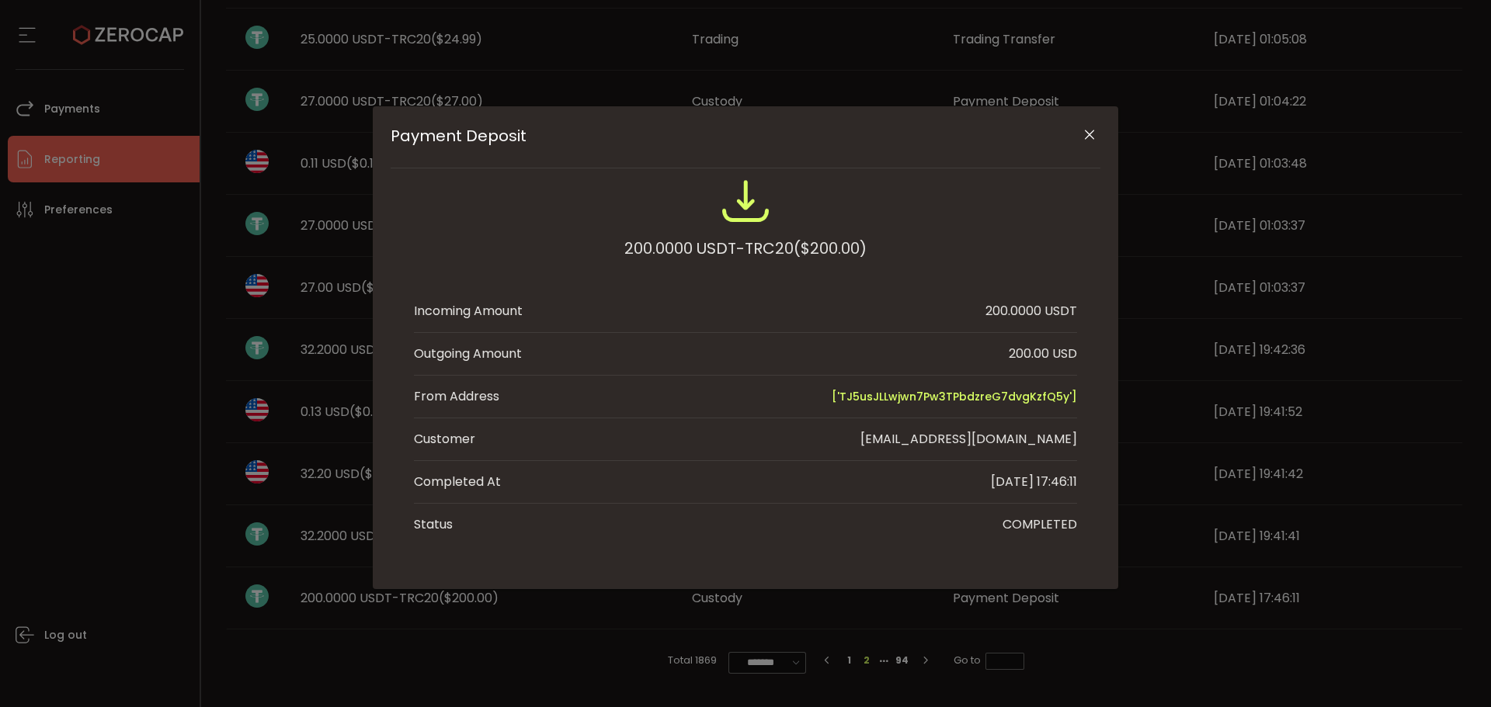
click at [1092, 139] on icon "Close" at bounding box center [1089, 135] width 16 height 16
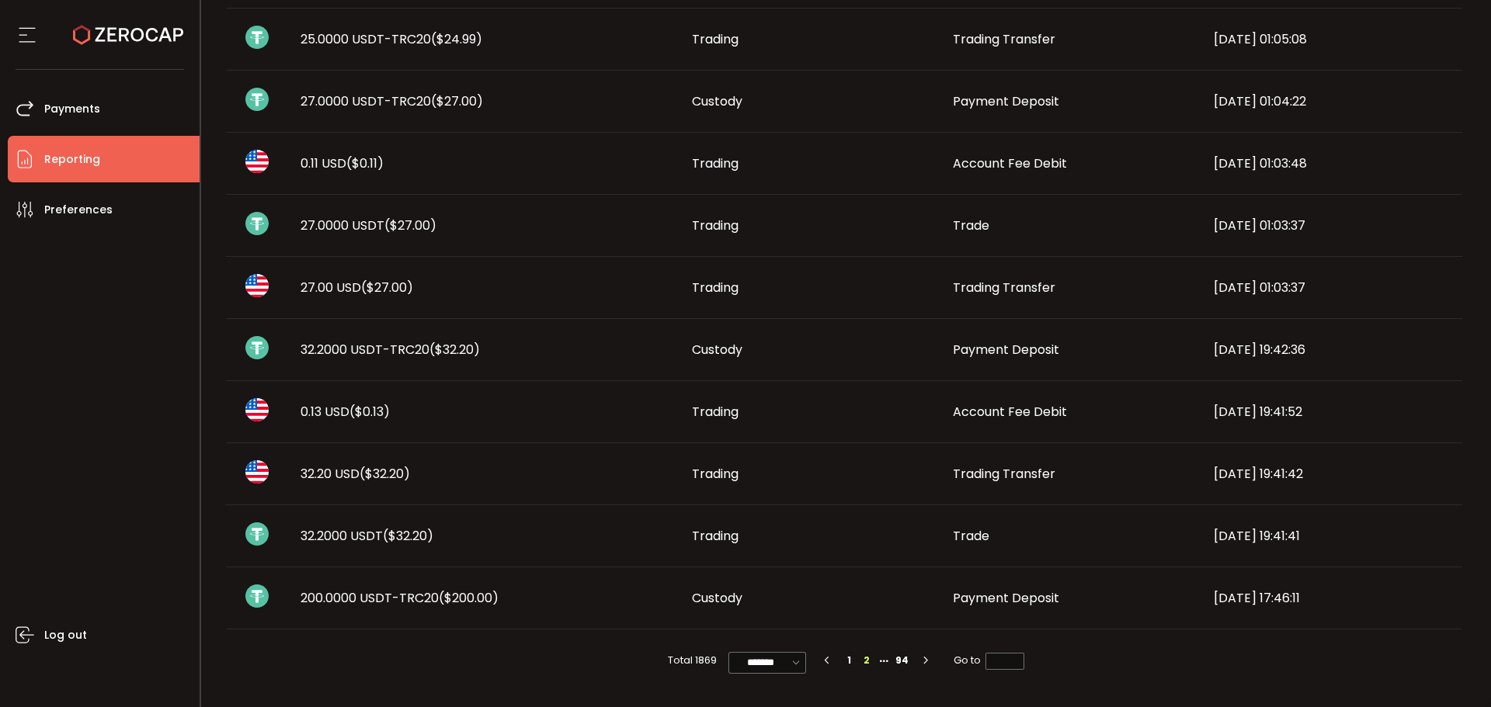
click at [809, 542] on div "Trading" at bounding box center [809, 536] width 261 height 18
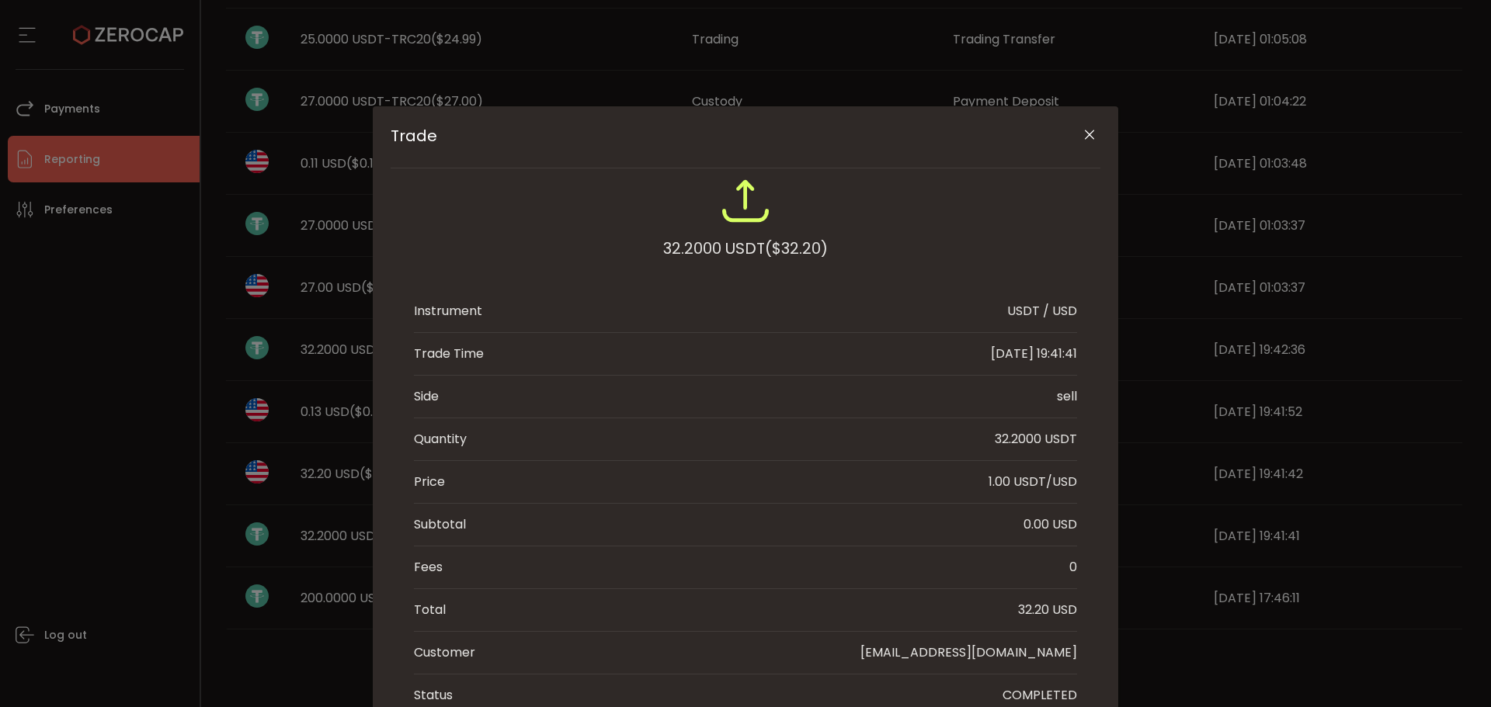
click at [809, 542] on ul "Instrument USDT / USD Trade Time [DATE] 19:41:41 Side sell Quantity 32.2000 USD…" at bounding box center [745, 503] width 663 height 426
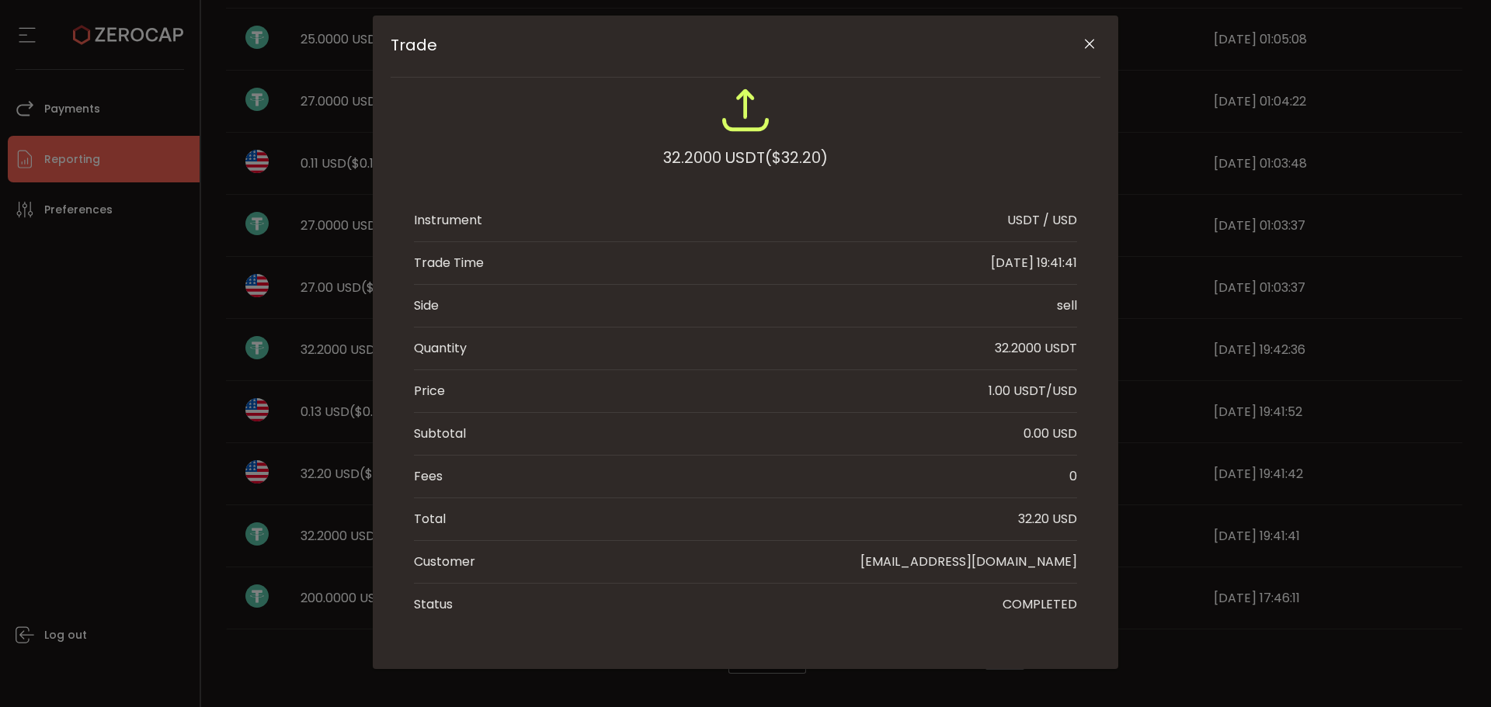
scroll to position [92, 0]
drag, startPoint x: 943, startPoint y: 562, endPoint x: 1082, endPoint y: 559, distance: 139.0
click at [1082, 559] on div "32.2000 USDT ($32.20) Instrument USDT / USD Trade Time [DATE] 19:41:41 Side sel…" at bounding box center [745, 355] width 710 height 540
copy div "[EMAIL_ADDRESS][DOMAIN_NAME]"
drag, startPoint x: 1081, startPoint y: 43, endPoint x: 1063, endPoint y: 48, distance: 19.2
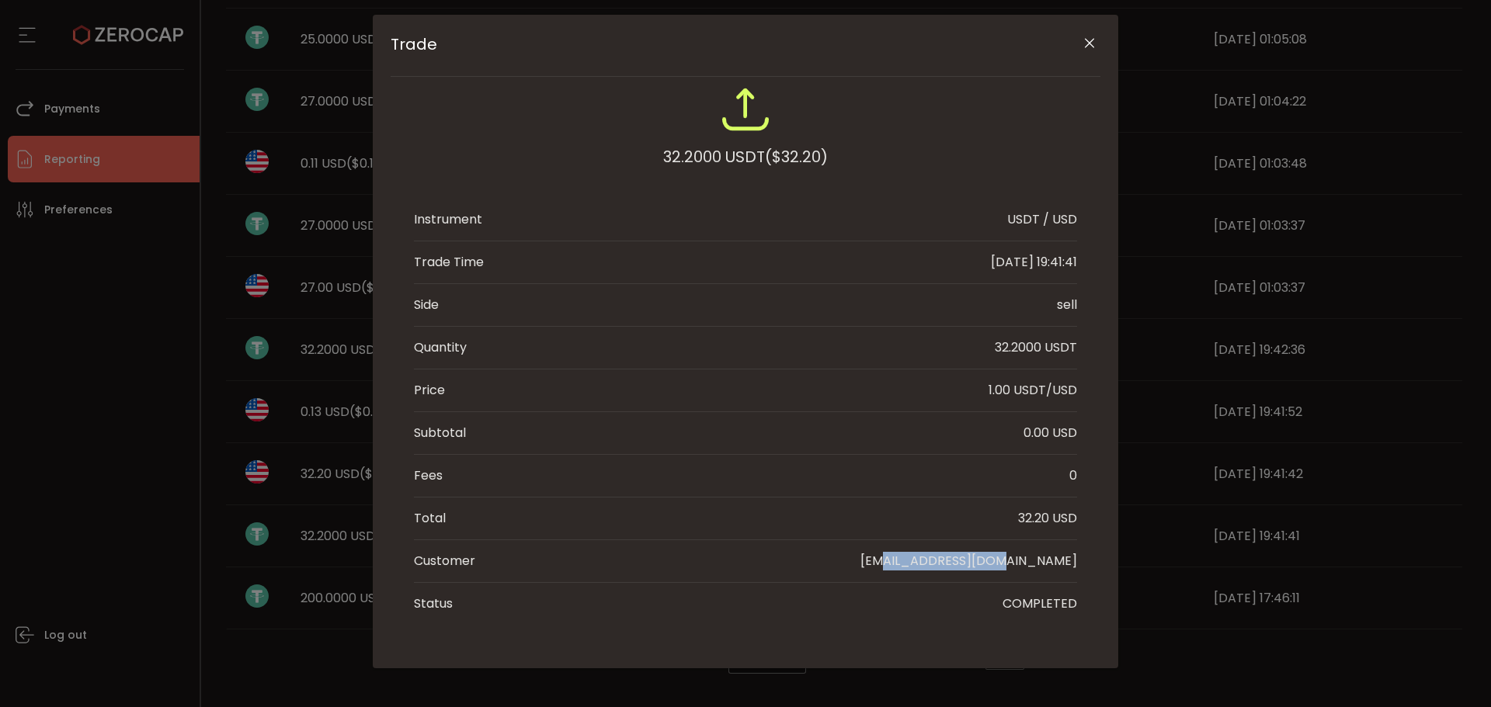
click at [1081, 43] on icon "Close" at bounding box center [1089, 44] width 16 height 16
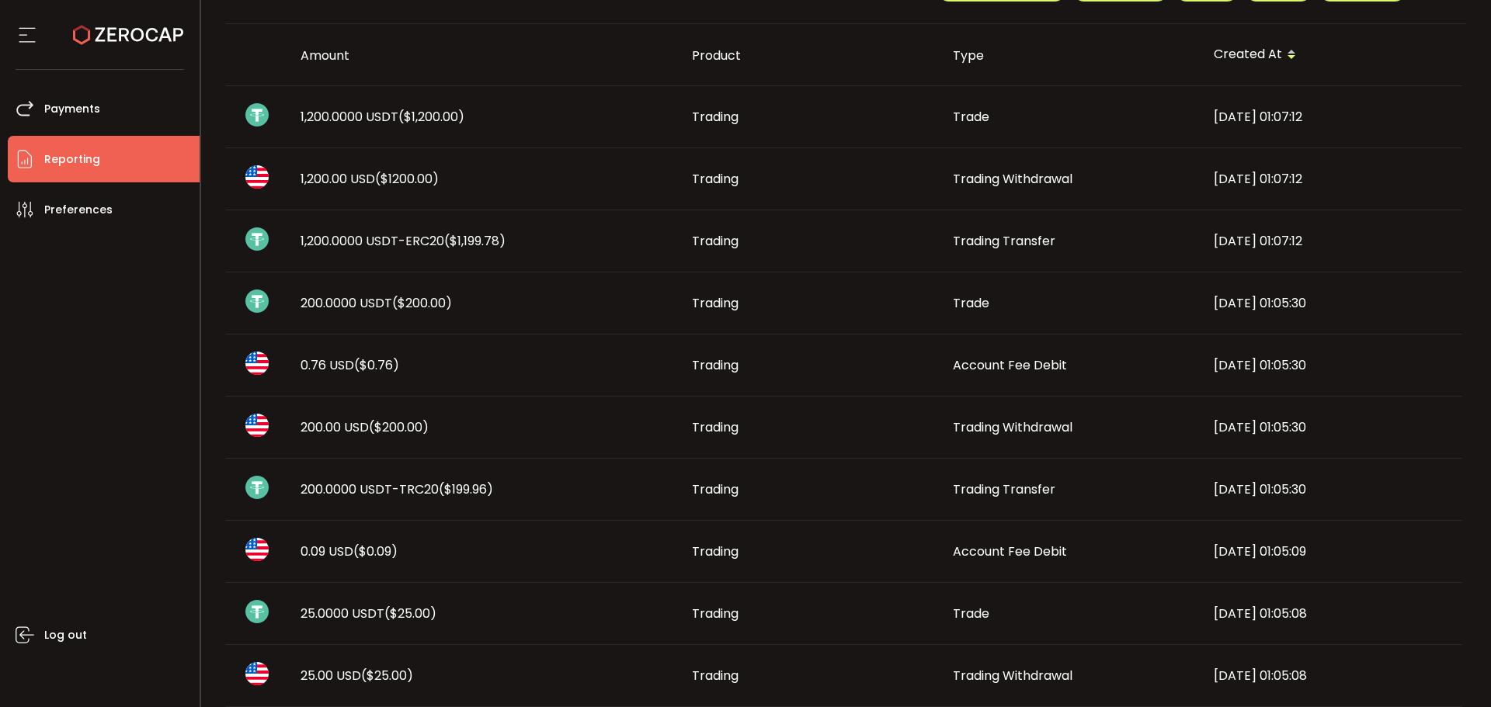
scroll to position [0, 0]
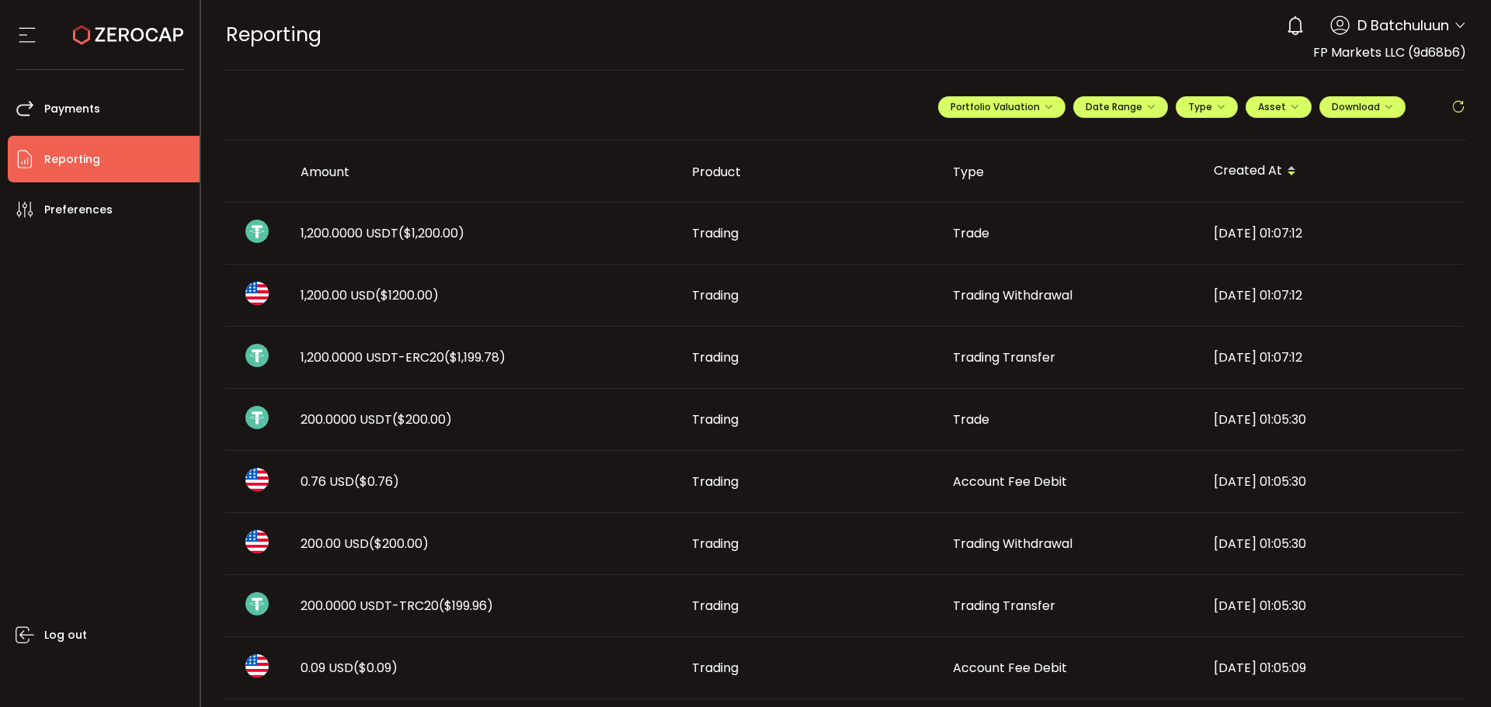
click at [965, 171] on div "Type" at bounding box center [1070, 172] width 261 height 18
click at [1208, 107] on span "Type" at bounding box center [1206, 106] width 37 height 13
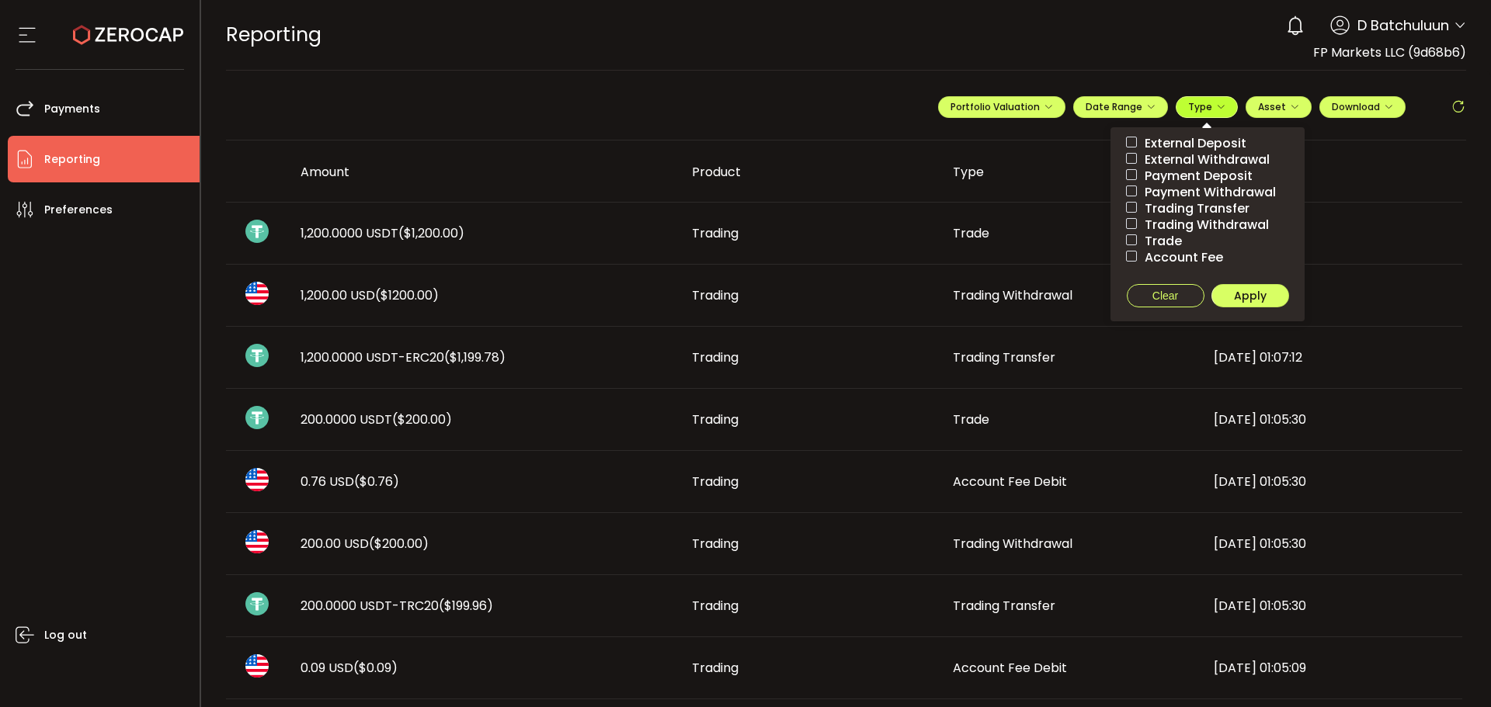
click at [1207, 110] on span "Type" at bounding box center [1206, 106] width 37 height 13
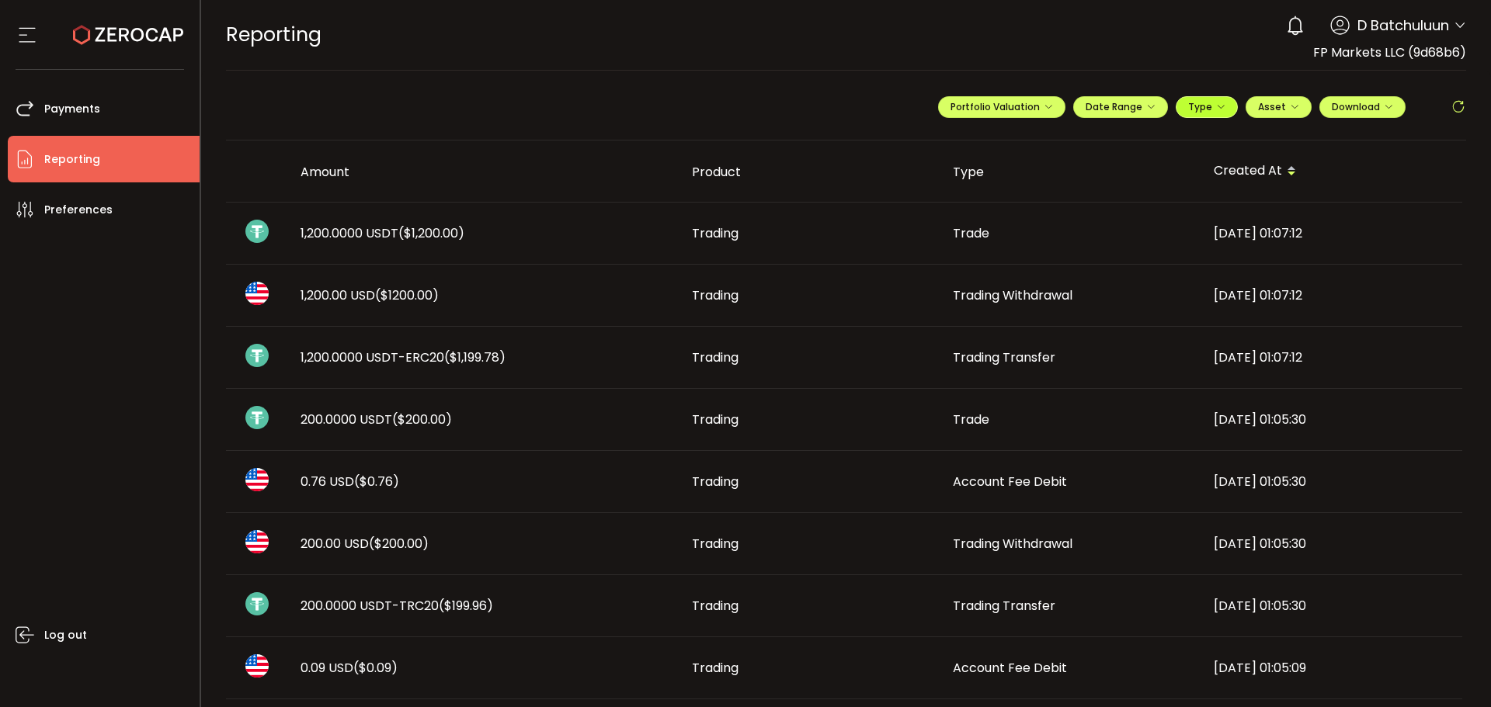
click at [1218, 105] on icon "button" at bounding box center [1220, 106] width 9 height 9
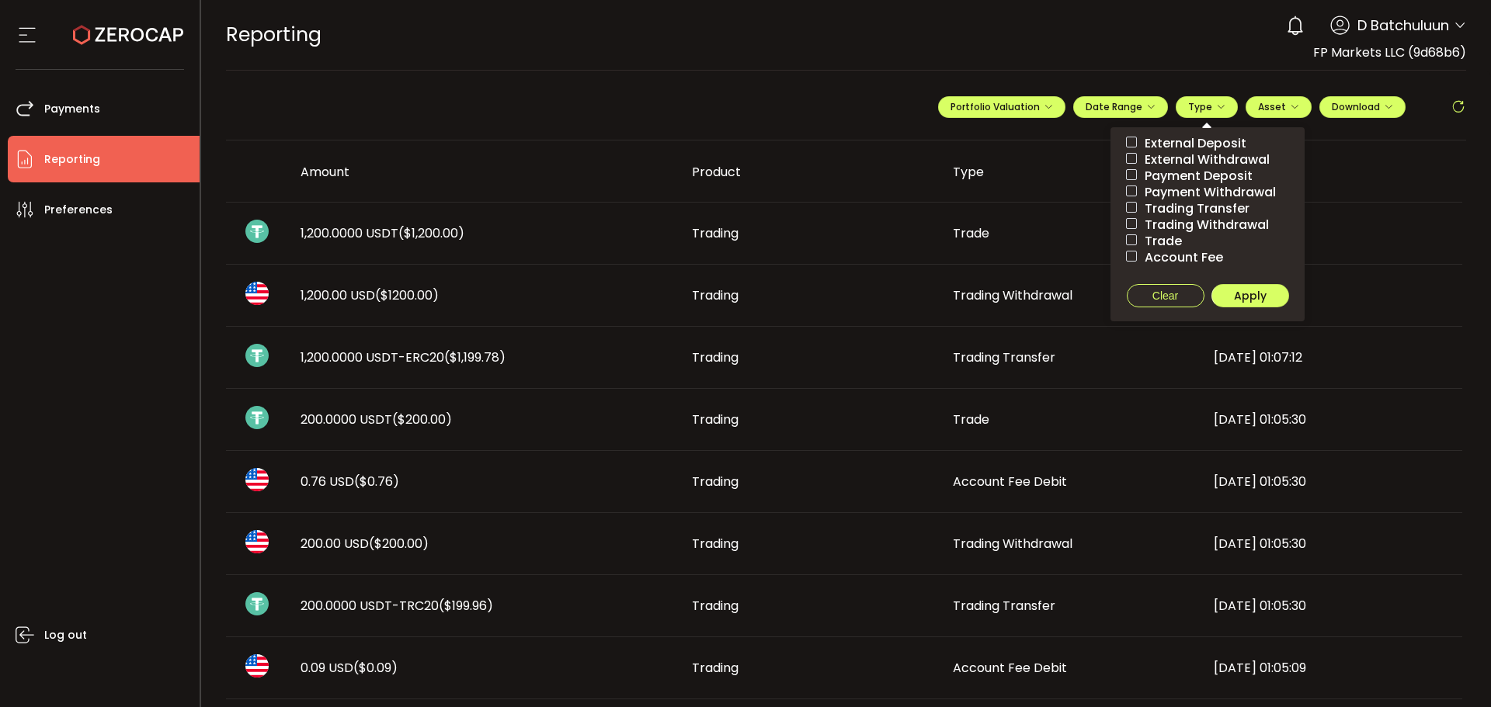
click at [1199, 138] on span "External Deposit" at bounding box center [1191, 143] width 109 height 15
click at [1223, 300] on button "Apply" at bounding box center [1250, 295] width 78 height 23
type input "*"
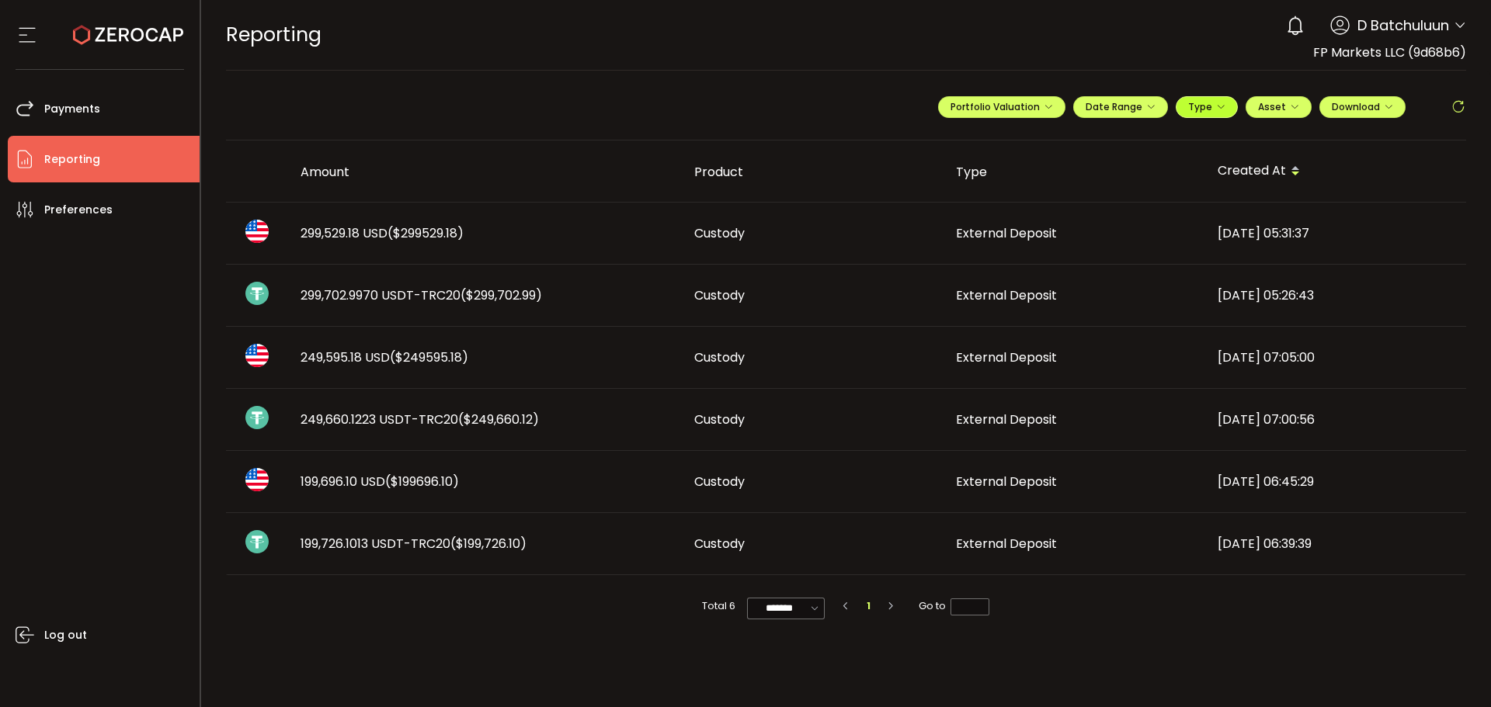
click at [1201, 102] on span "Type" at bounding box center [1206, 106] width 37 height 13
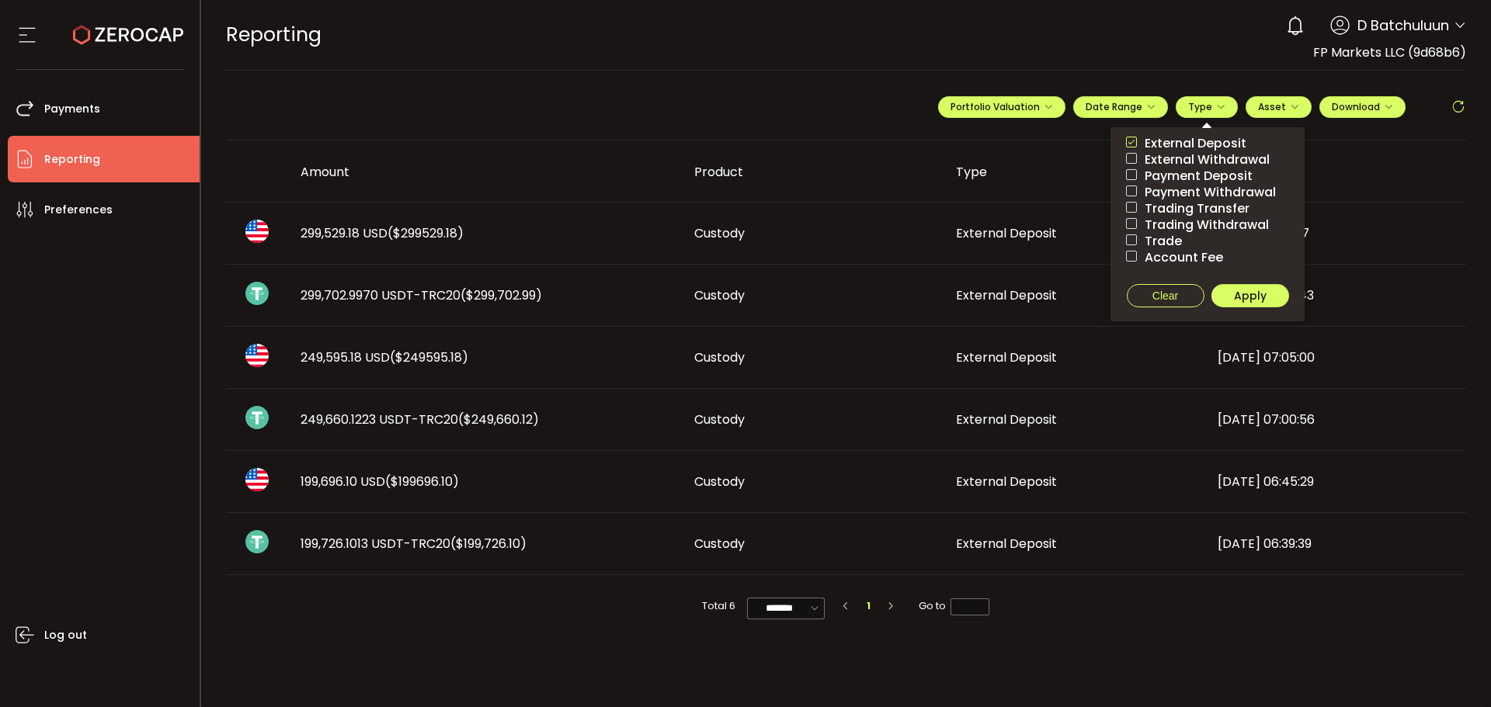
click at [1209, 156] on span "External Withdrawal" at bounding box center [1203, 159] width 133 height 15
click at [1216, 137] on span "External Deposit" at bounding box center [1191, 143] width 109 height 15
click at [1252, 306] on button "Apply" at bounding box center [1250, 295] width 78 height 23
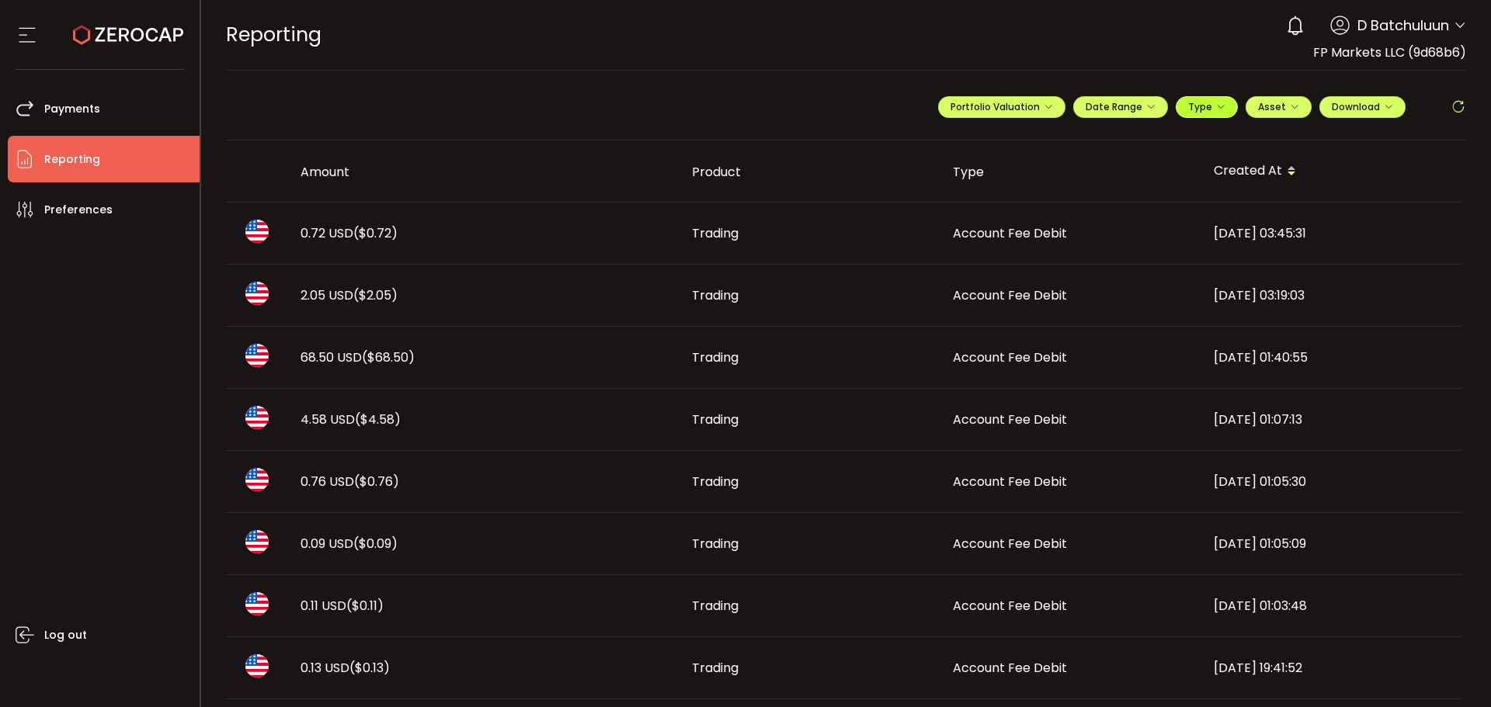
click at [1202, 117] on button "Type" at bounding box center [1206, 107] width 62 height 22
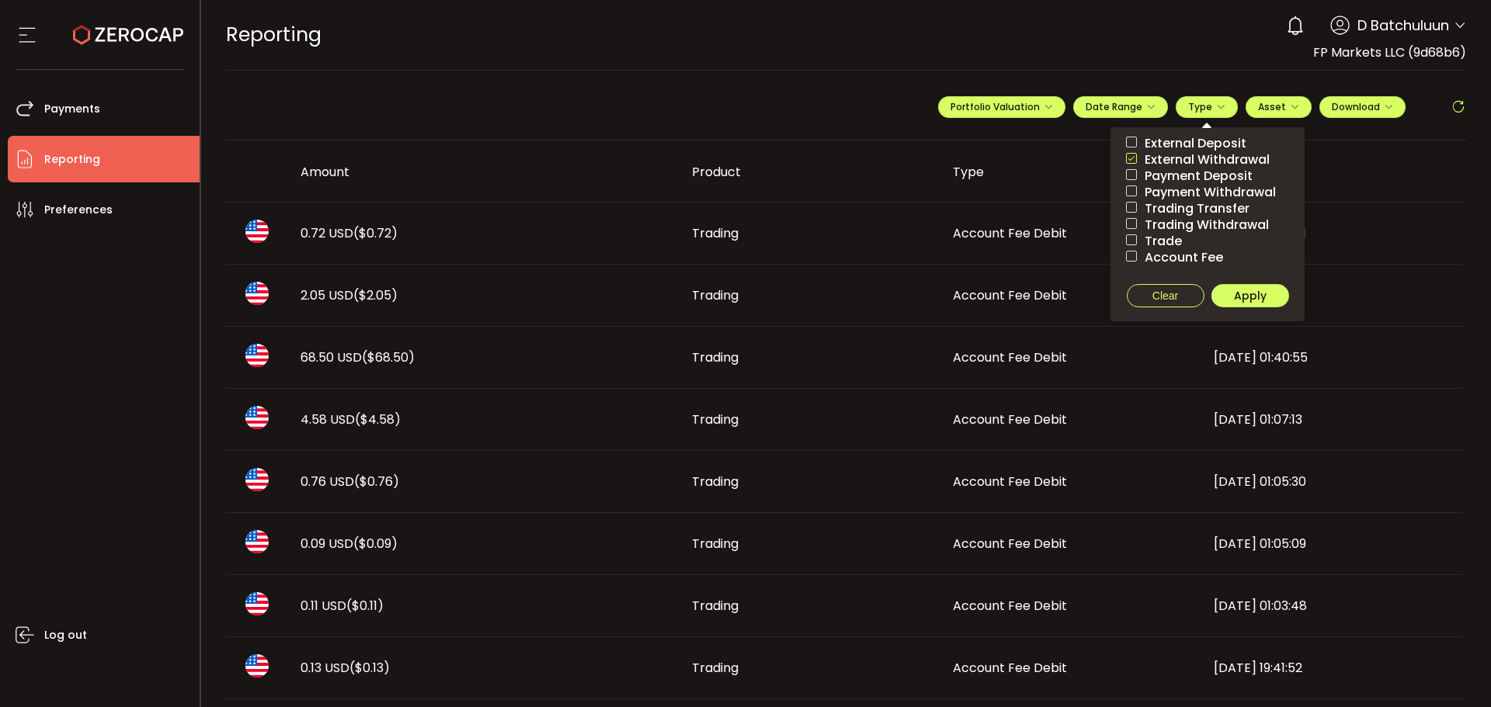
click at [746, 63] on div "REPORTING Buy Power $0.00 USD Reporting Reporting Verify Your Identity 0 D Batc…" at bounding box center [846, 35] width 1241 height 70
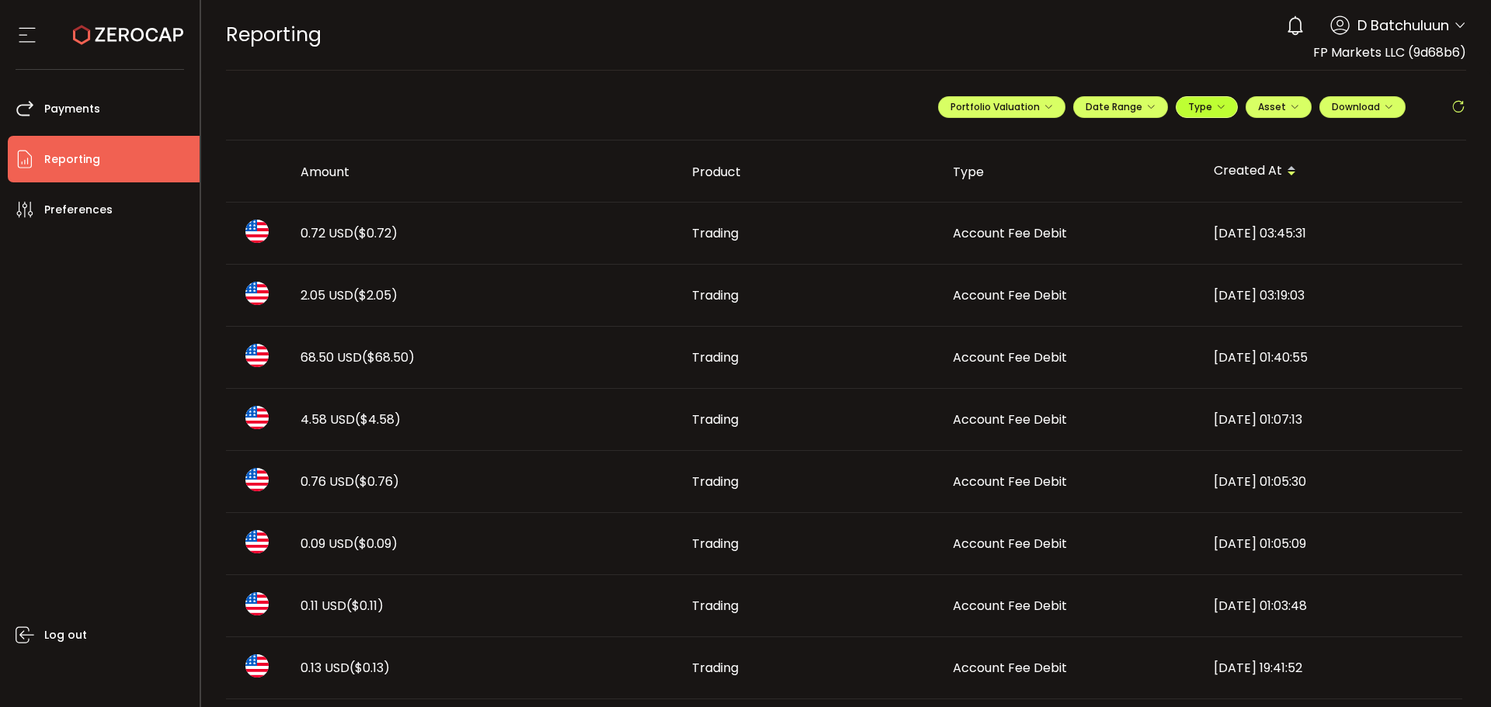
click at [1210, 113] on span "Type" at bounding box center [1206, 106] width 37 height 13
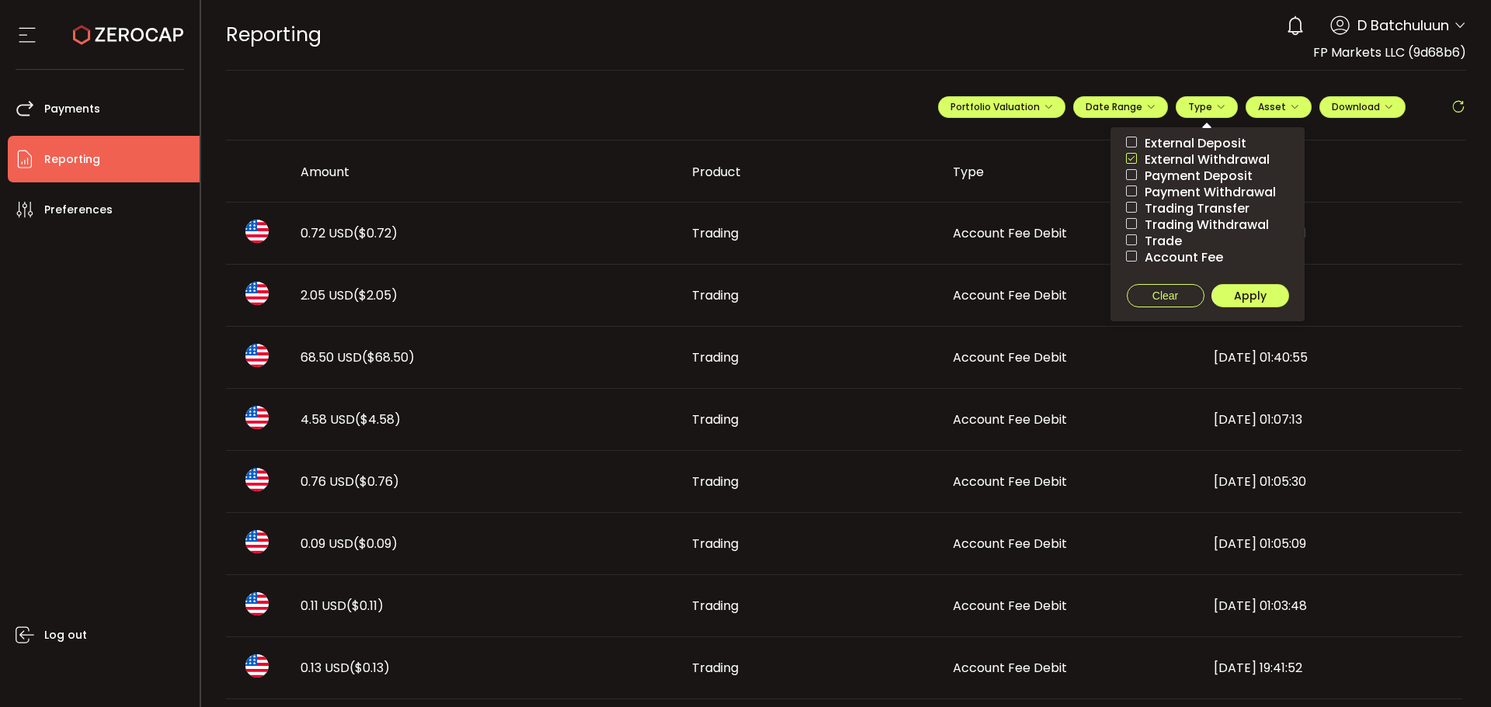
click at [1231, 155] on span "External Withdrawal" at bounding box center [1203, 159] width 133 height 15
click at [1213, 174] on span "Payment Deposit" at bounding box center [1195, 175] width 116 height 15
click at [1237, 290] on span "Apply" at bounding box center [1250, 296] width 33 height 16
